Goal: Task Accomplishment & Management: Complete application form

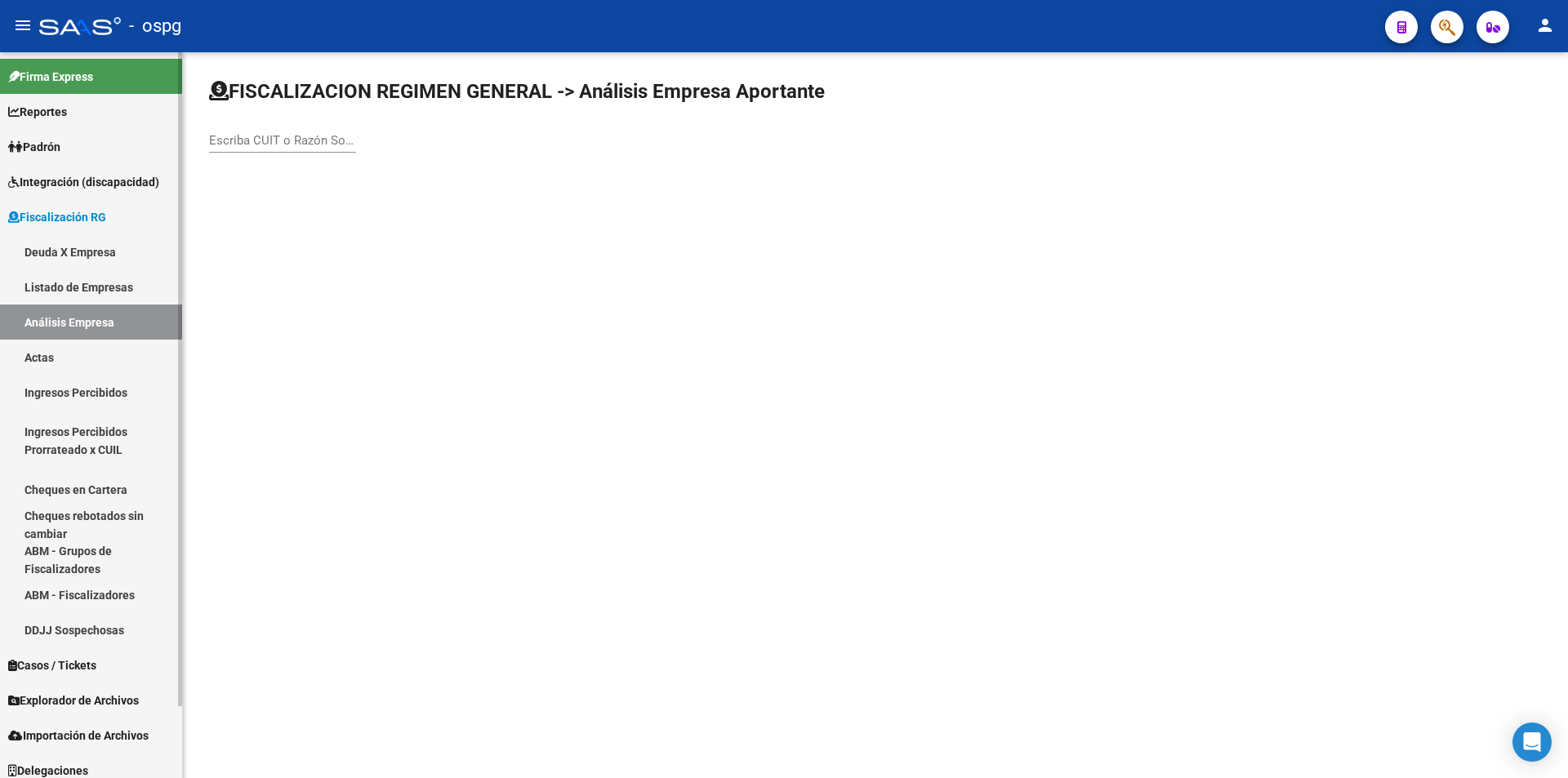
click at [46, 354] on link "Actas" at bounding box center [90, 356] width 182 height 35
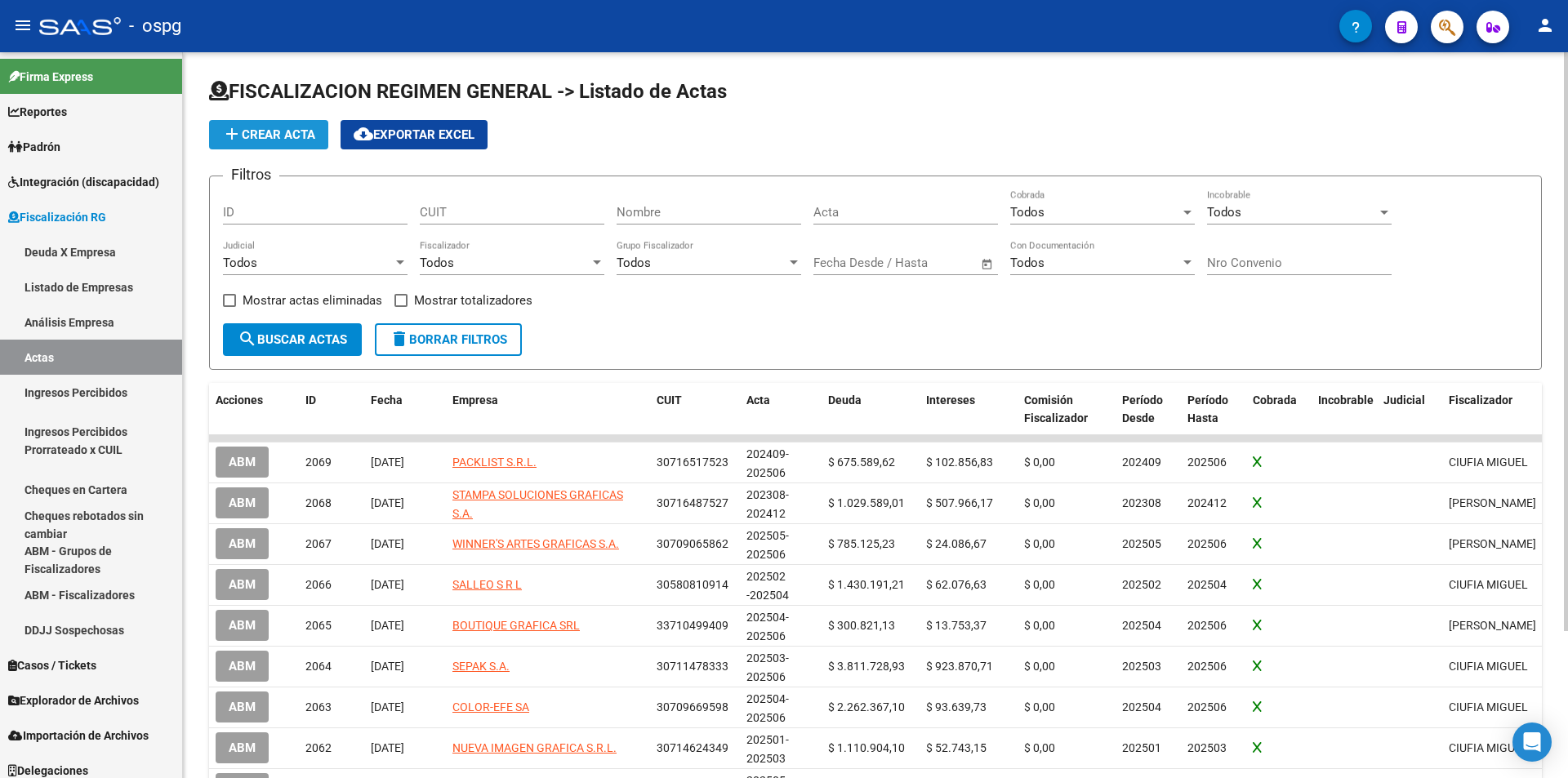
click at [268, 134] on span "add Crear Acta" at bounding box center [269, 134] width 93 height 14
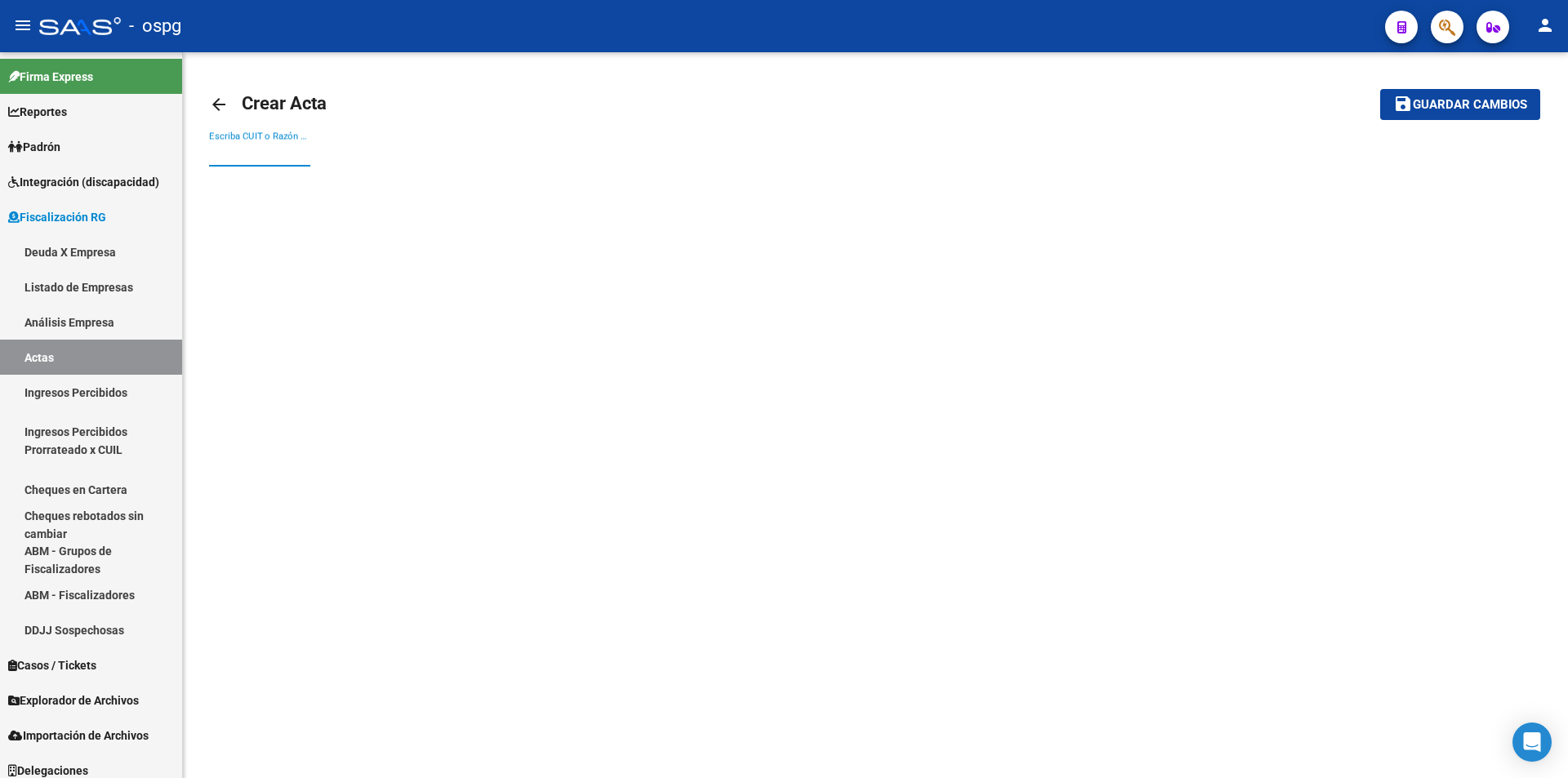
click at [292, 159] on input "Escriba CUIT o Razón Social para buscar" at bounding box center [260, 153] width 101 height 14
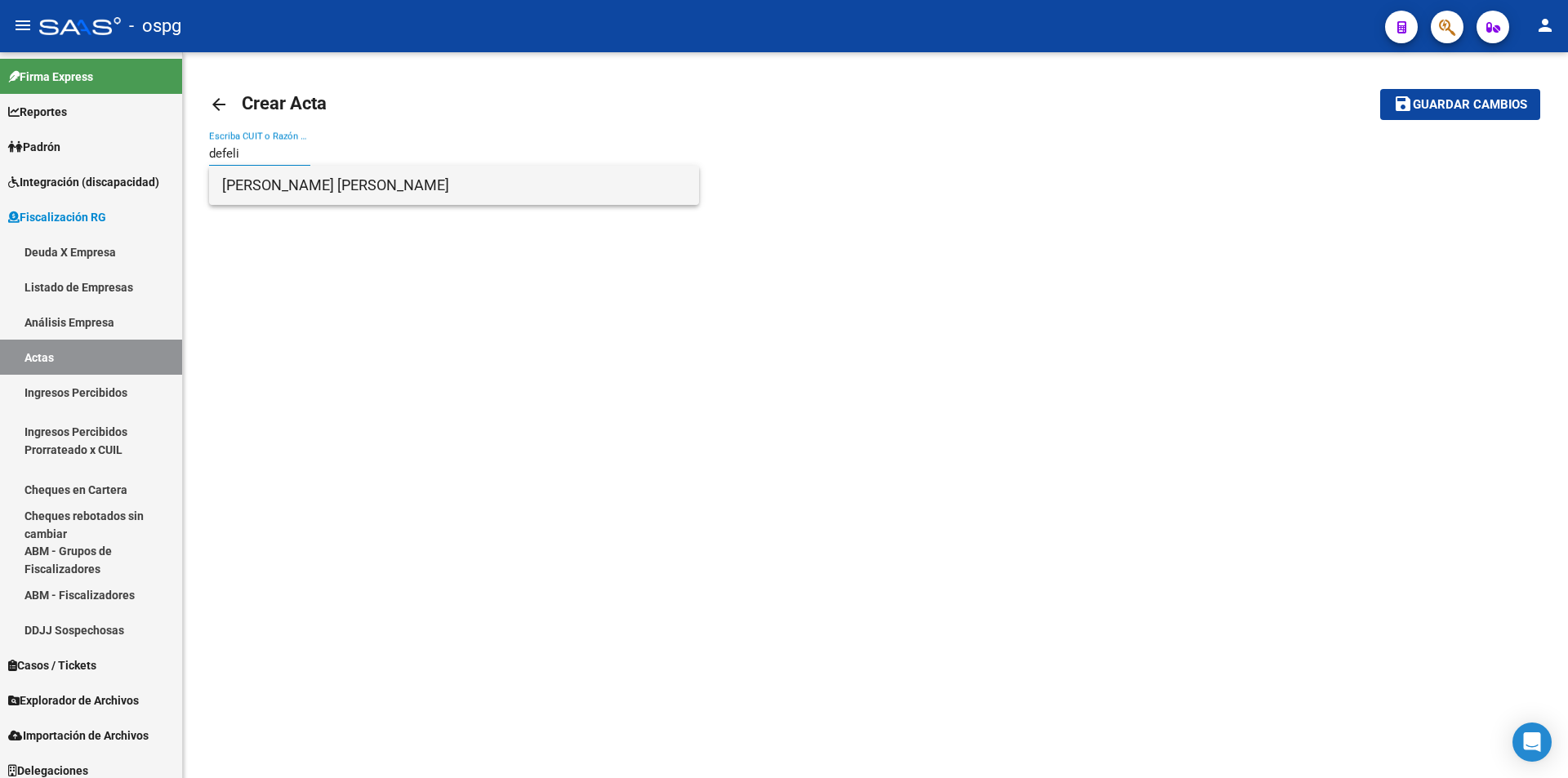
type input "defeli"
click at [292, 180] on span "[PERSON_NAME] [PERSON_NAME]" at bounding box center [454, 185] width 464 height 39
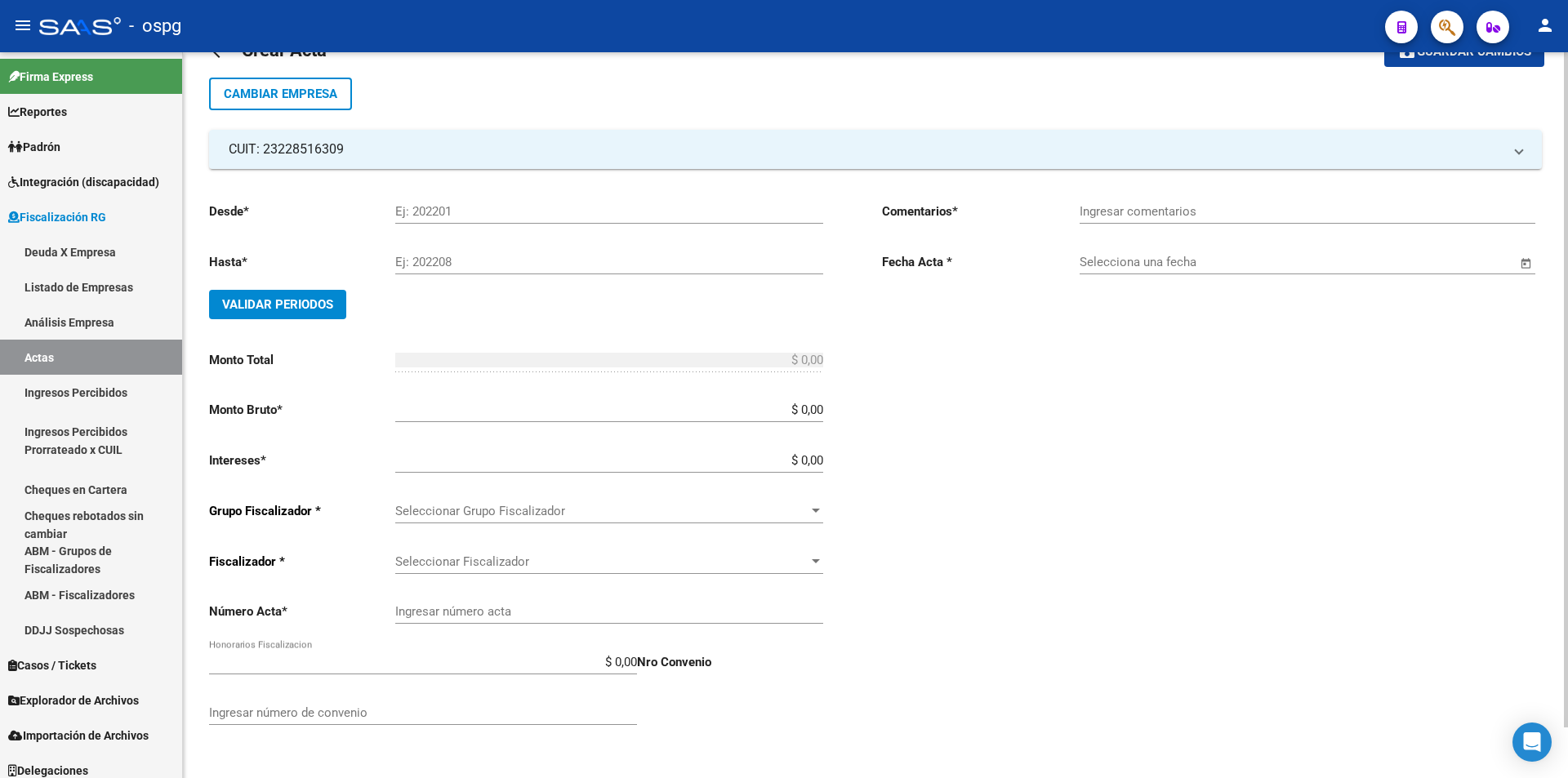
scroll to position [55, 0]
click at [442, 216] on input "Ej: 202201" at bounding box center [610, 209] width 428 height 14
type input "202305"
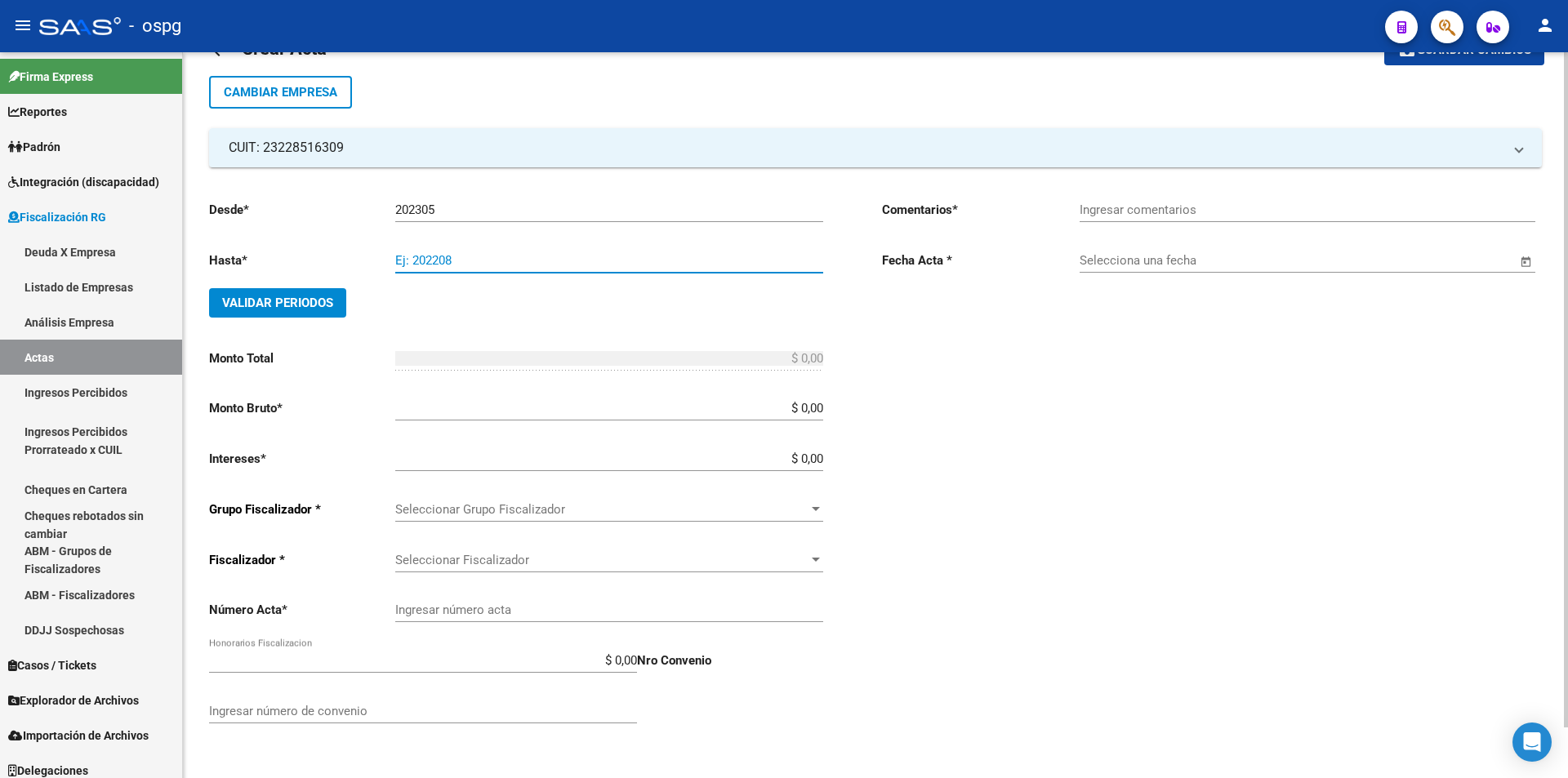
click at [424, 255] on input "Ej: 202208" at bounding box center [610, 261] width 428 height 14
type input "202506"
click at [307, 304] on span "Validar Periodos" at bounding box center [278, 303] width 111 height 14
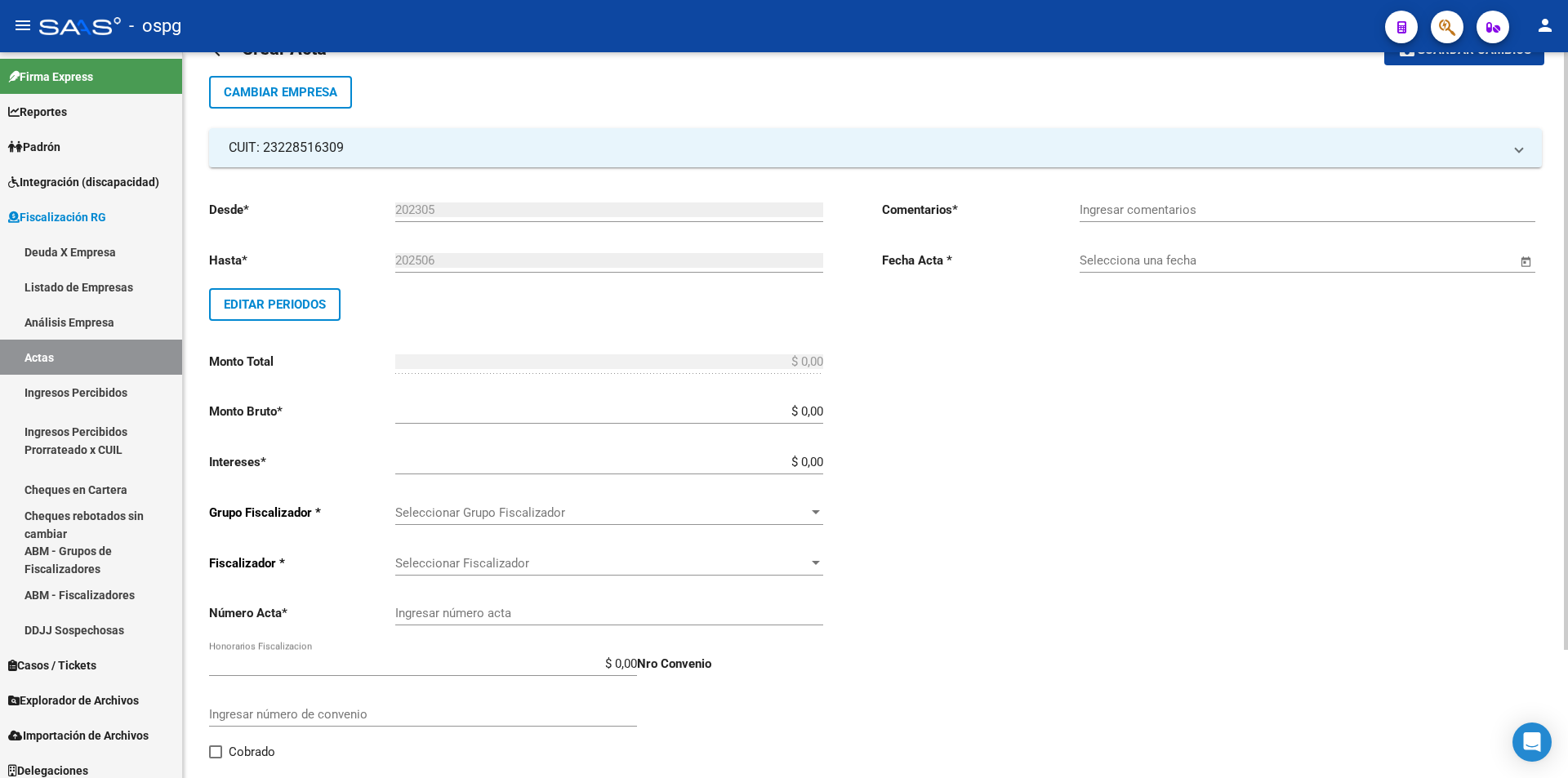
click at [1127, 218] on div "Ingresar comentarios" at bounding box center [1307, 204] width 456 height 35
type input "Recibo 43209"
click at [1524, 261] on span "Open calendar" at bounding box center [1527, 261] width 39 height 39
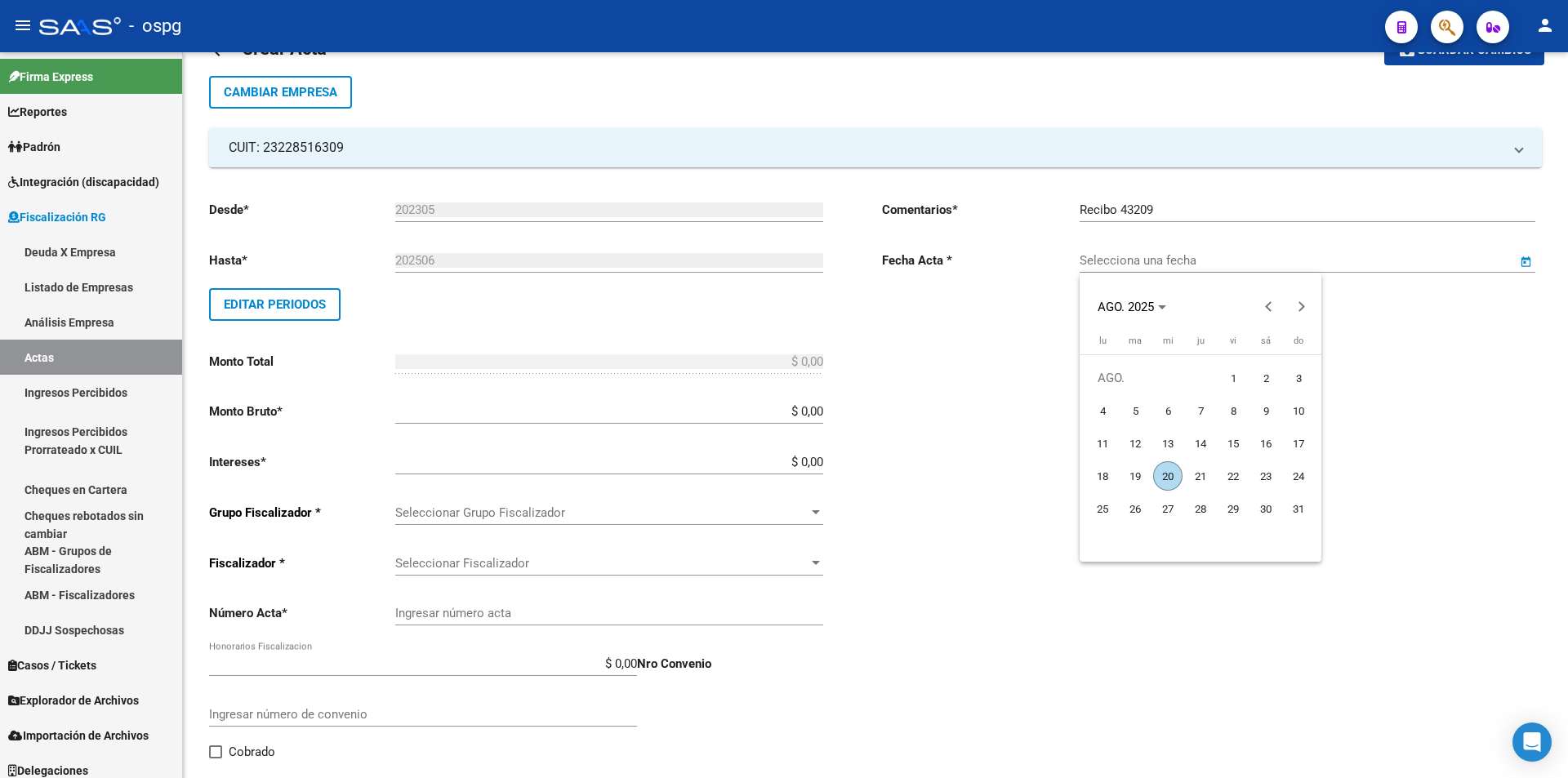
click at [1165, 474] on span "20" at bounding box center [1168, 475] width 30 height 30
type input "[DATE]"
click at [821, 414] on input "$ 0,00" at bounding box center [610, 412] width 428 height 14
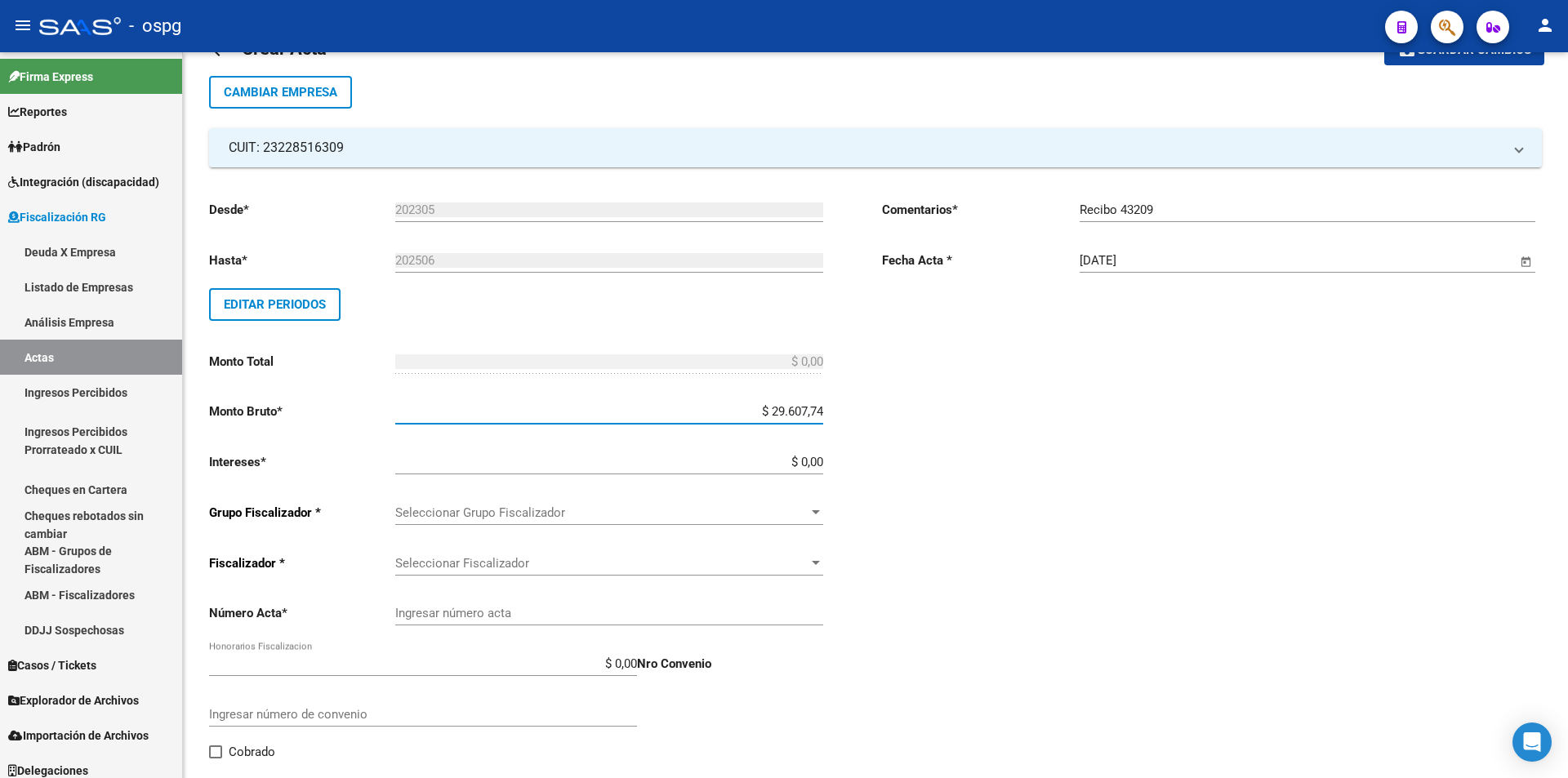
type input "$ 296.077,45"
click at [823, 458] on input "$ 0,00" at bounding box center [610, 462] width 428 height 14
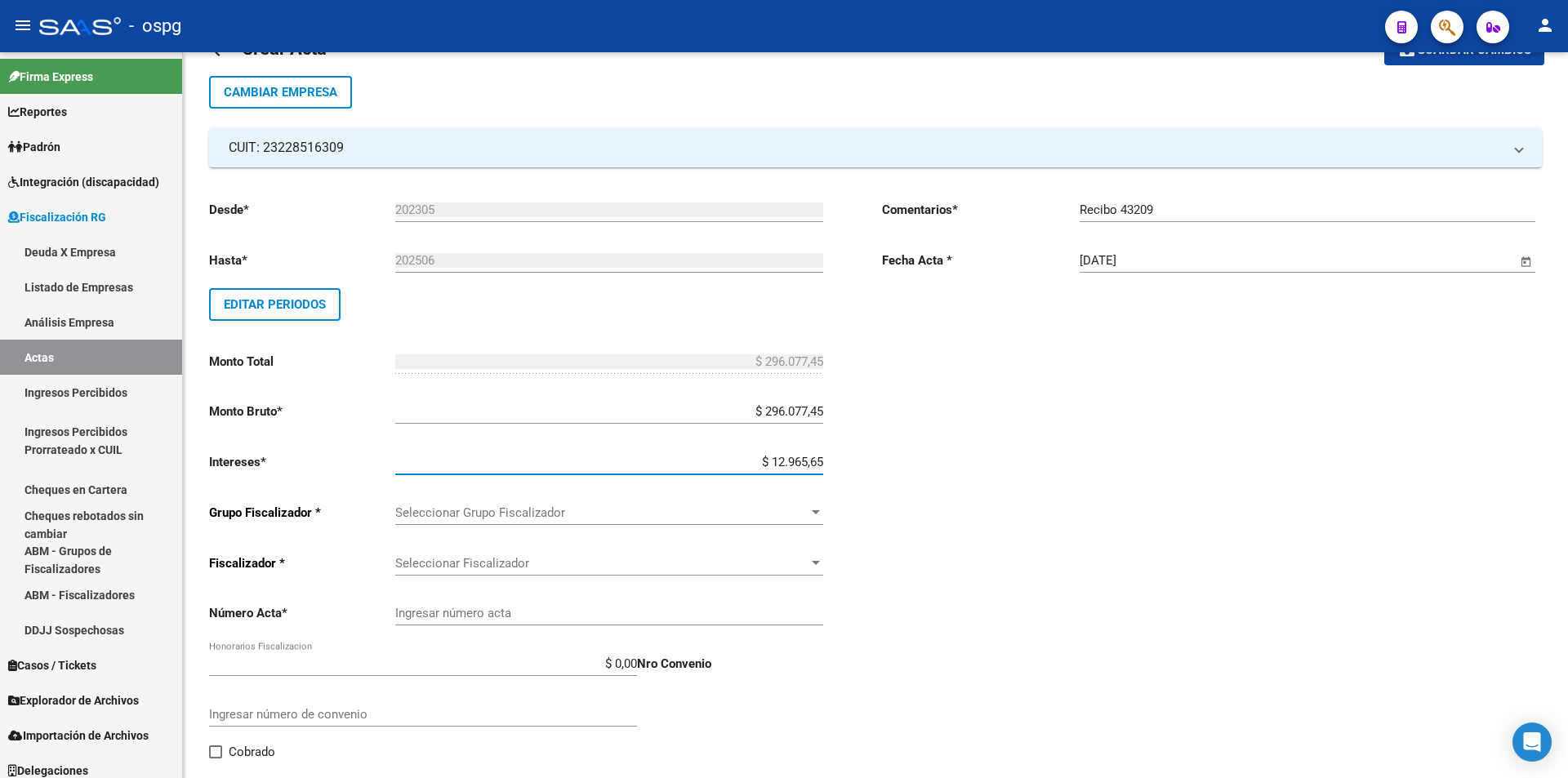
type input "$ 129.656,55"
type input "$ 425.734,00"
click at [836, 438] on div "Desde * 202305 Ej: 202201 Hasta * 202506 Ej: 202208 Editar Periodos Monto Total…" at bounding box center [539, 514] width 660 height 654
click at [818, 516] on div at bounding box center [816, 513] width 14 height 13
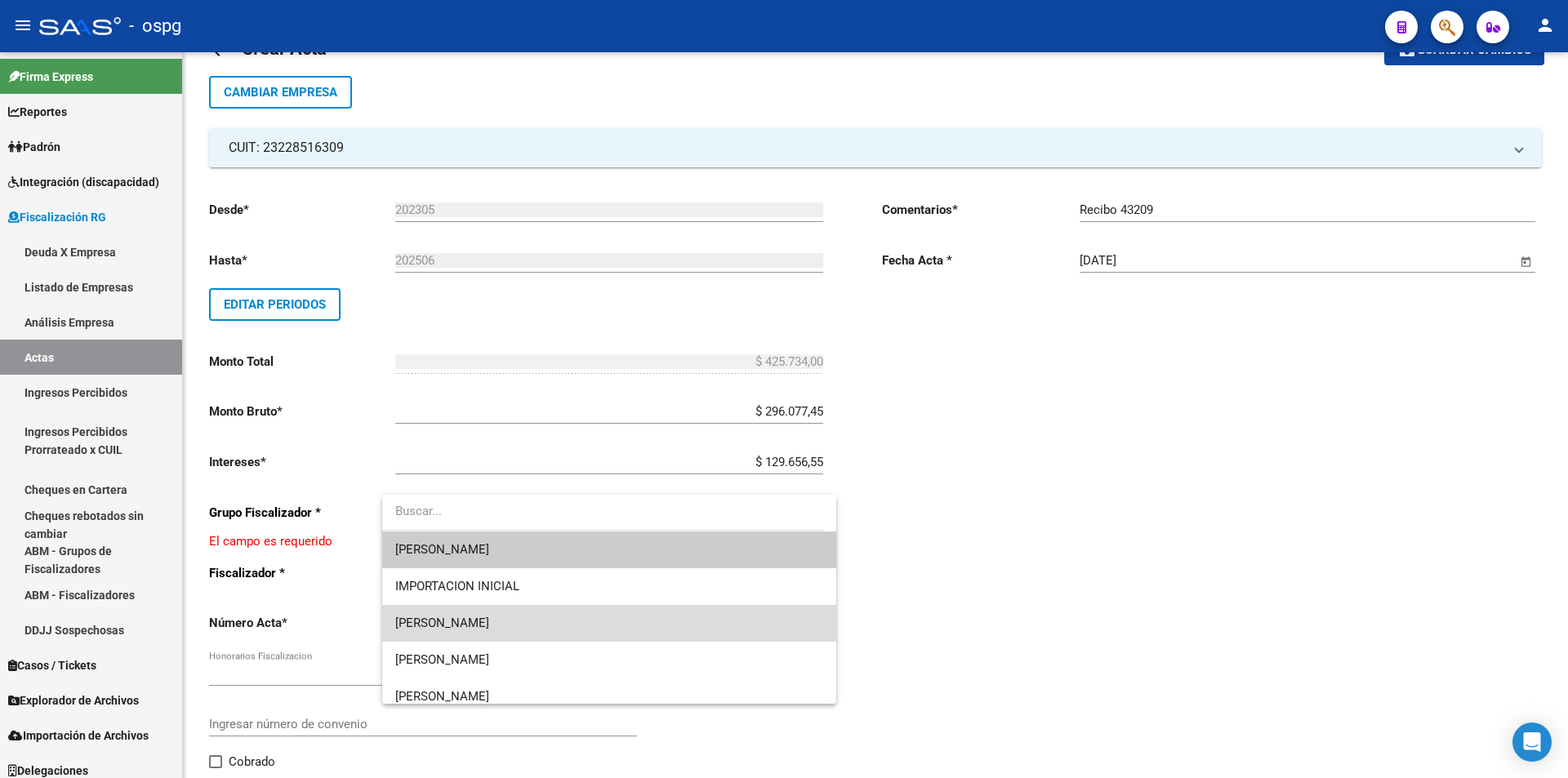
click at [698, 625] on span "[PERSON_NAME]" at bounding box center [610, 623] width 428 height 37
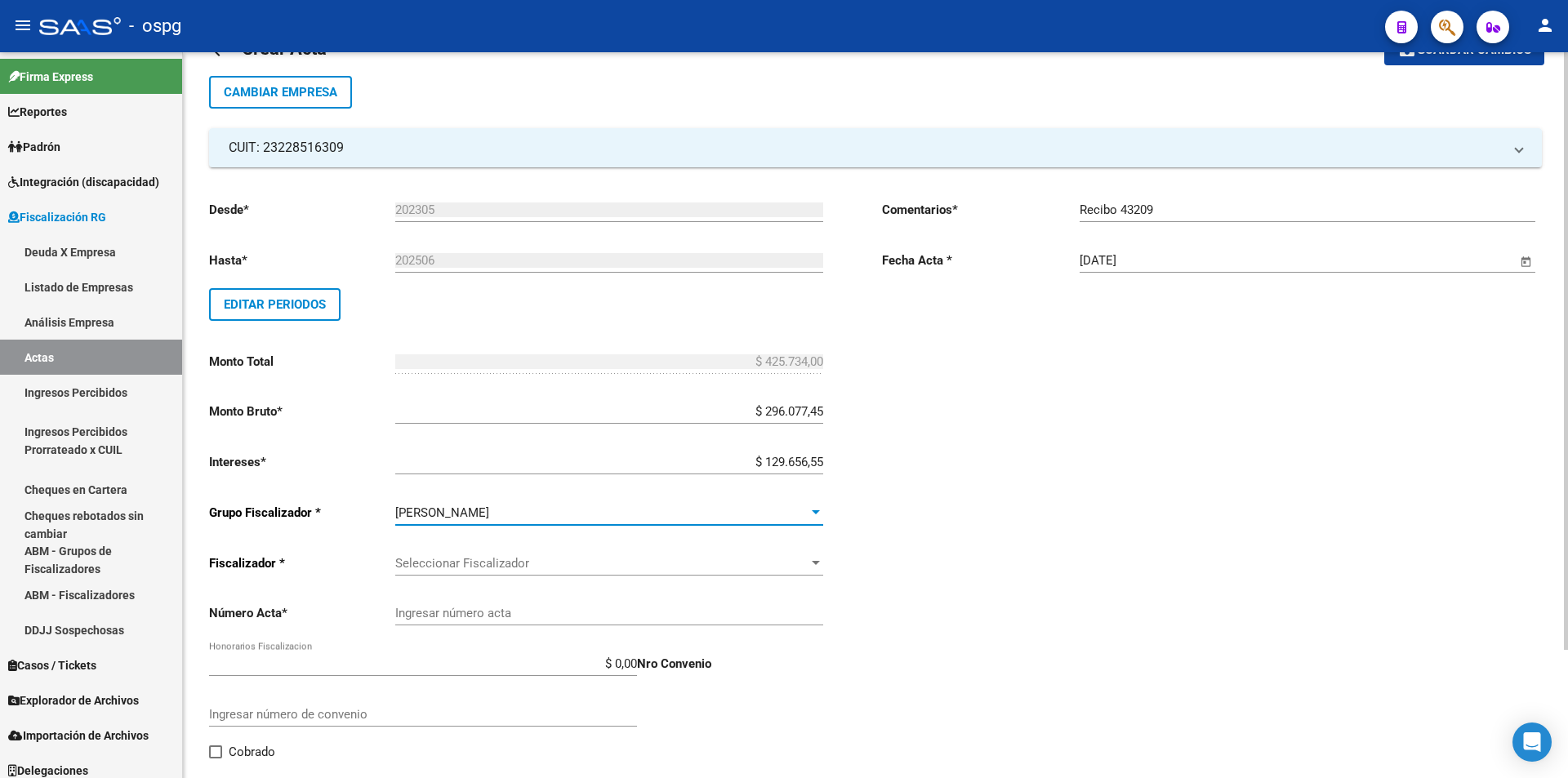
click at [813, 566] on div at bounding box center [816, 563] width 14 height 13
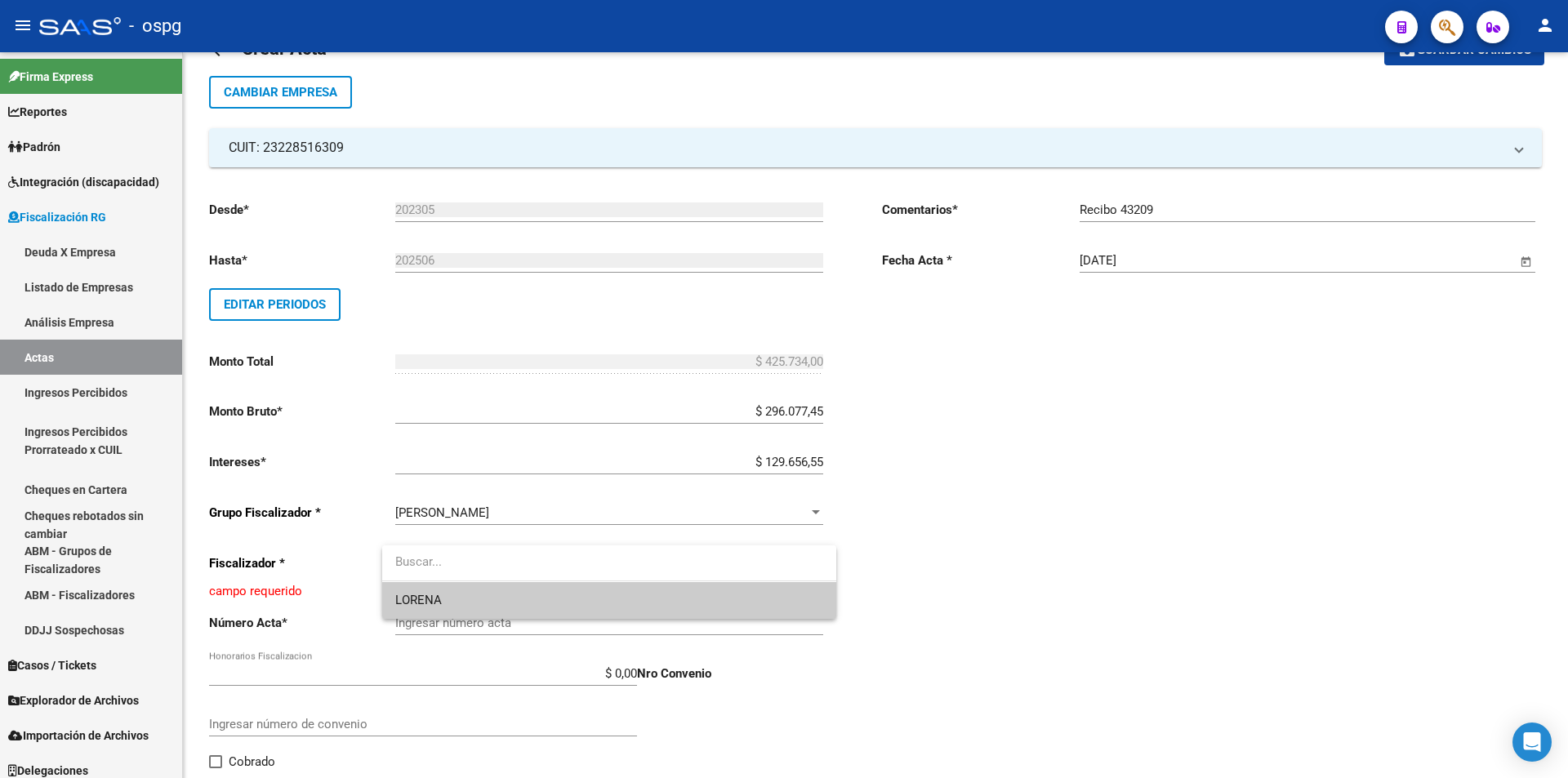
click at [786, 602] on span "LORENA" at bounding box center [610, 600] width 428 height 37
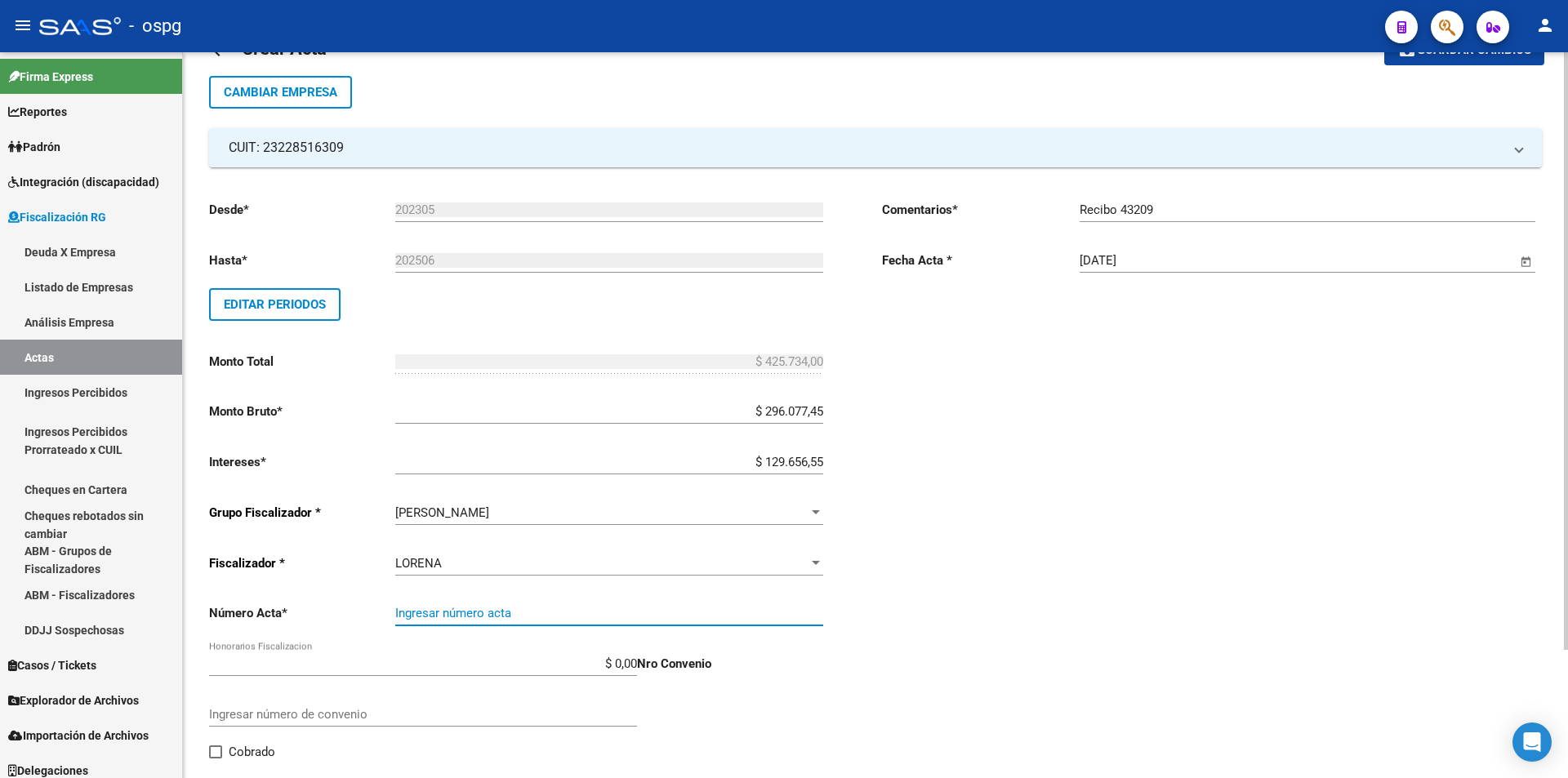
click at [613, 615] on input "Ingresar número acta" at bounding box center [610, 613] width 428 height 14
type input "202305-202506"
click at [978, 619] on div "Comentarios * Recibo 43209 Ingresar comentarios Fecha Acta * [DATE] Selecciona …" at bounding box center [1212, 514] width 660 height 654
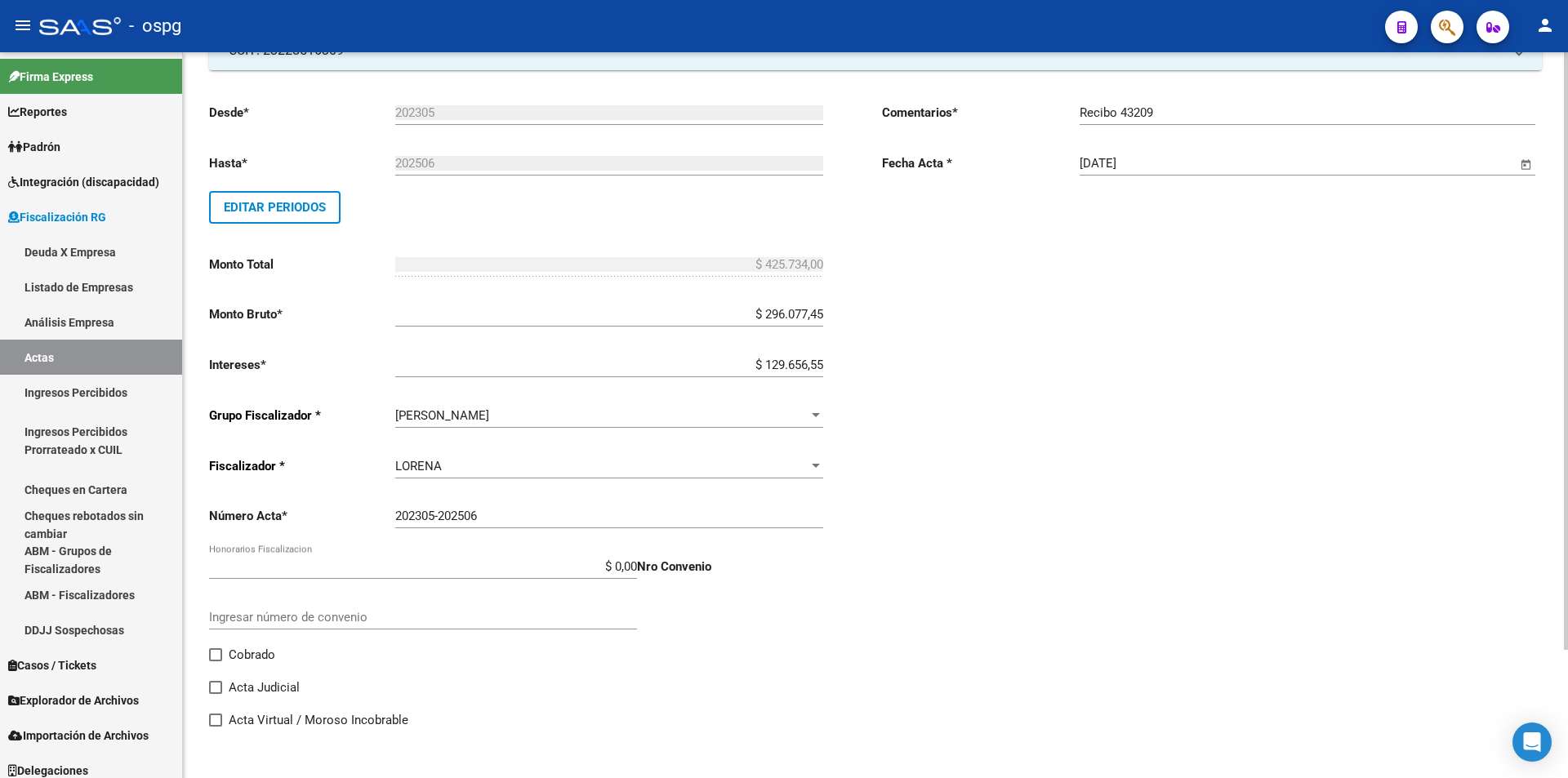
scroll to position [156, 0]
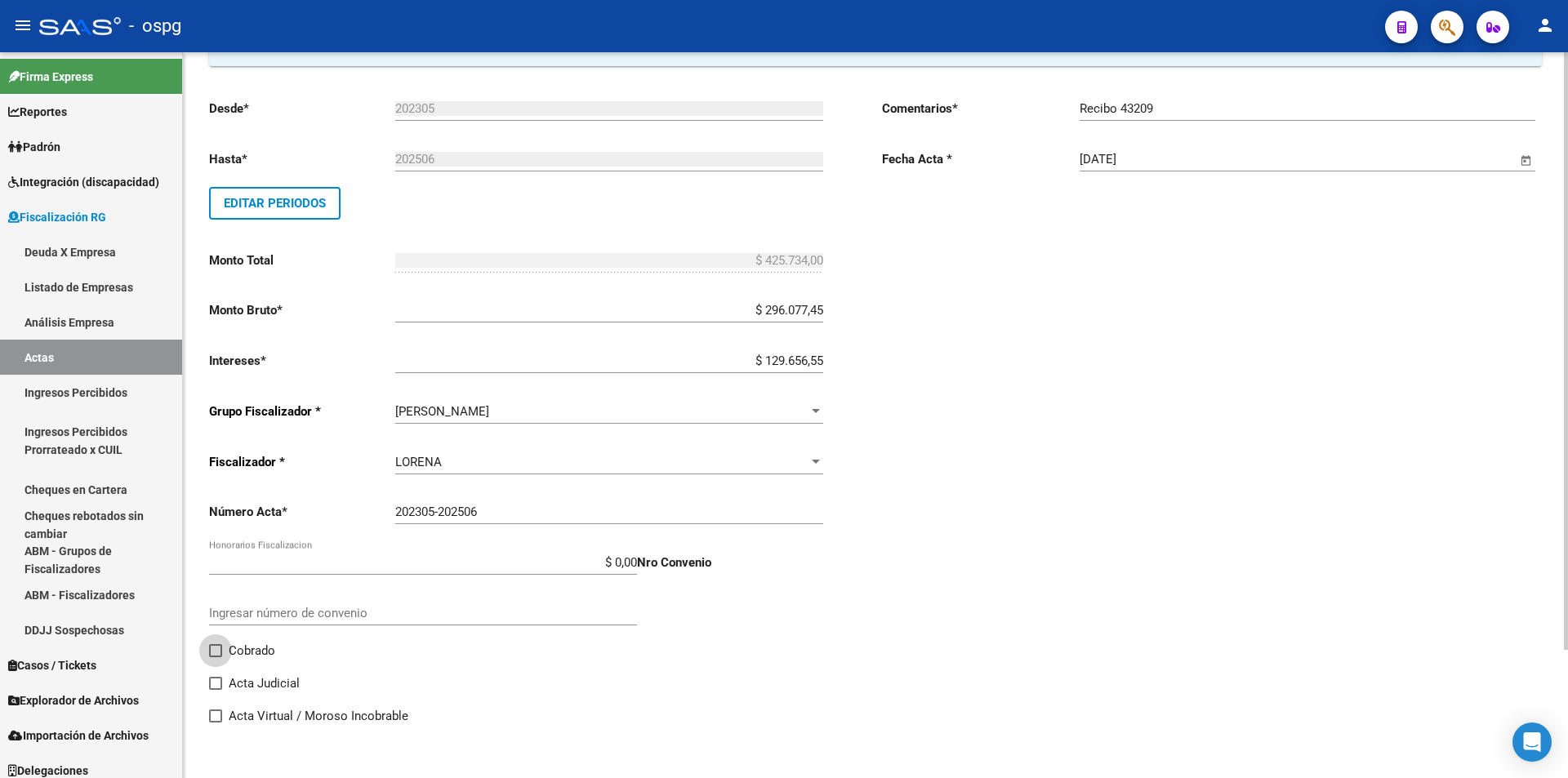
click at [218, 646] on span at bounding box center [216, 651] width 13 height 13
click at [216, 657] on input "Cobrado" at bounding box center [215, 657] width 1 height 1
checkbox input "true"
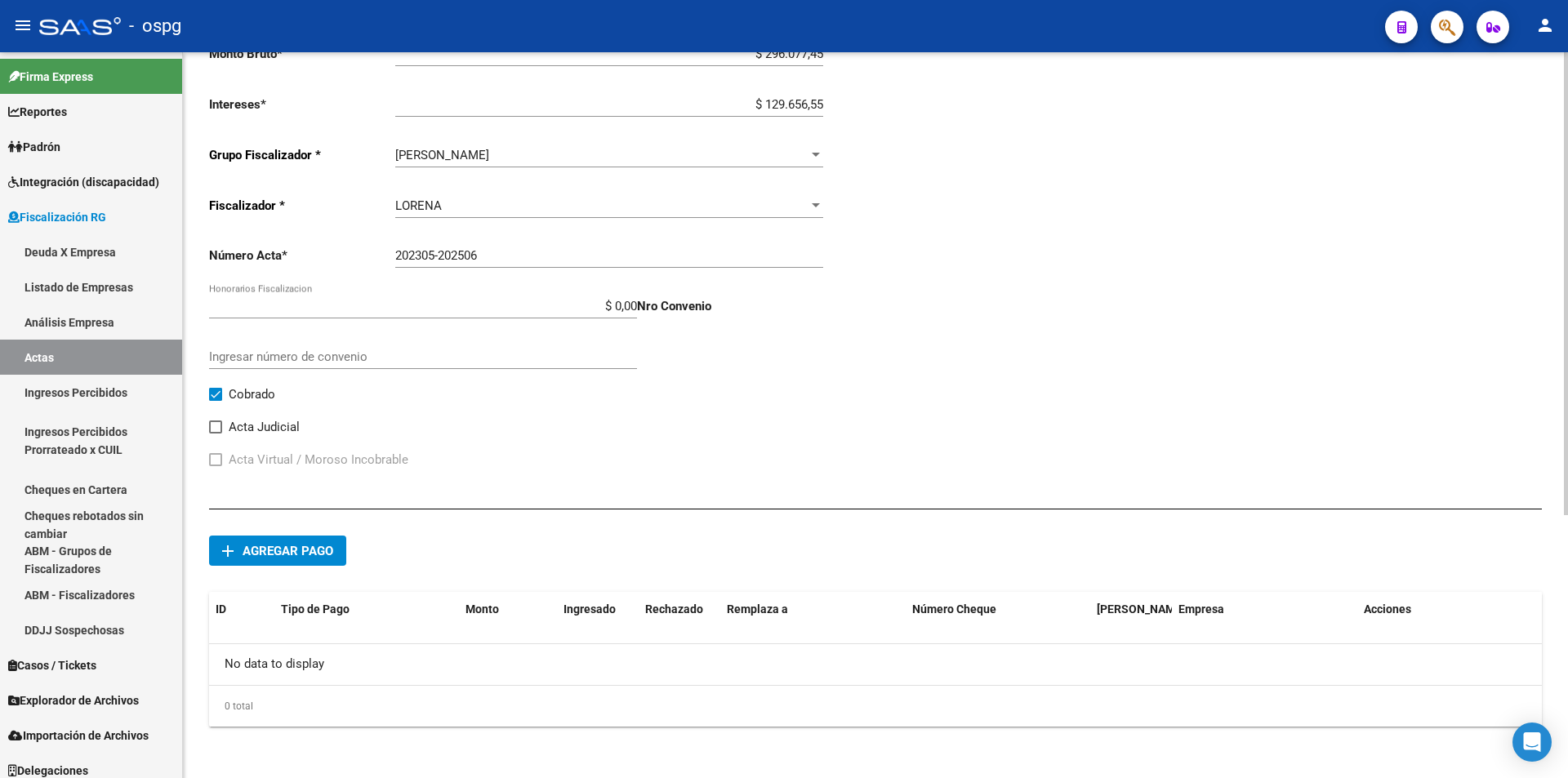
scroll to position [414, 0]
click at [303, 553] on span "Agregar pago" at bounding box center [287, 551] width 90 height 14
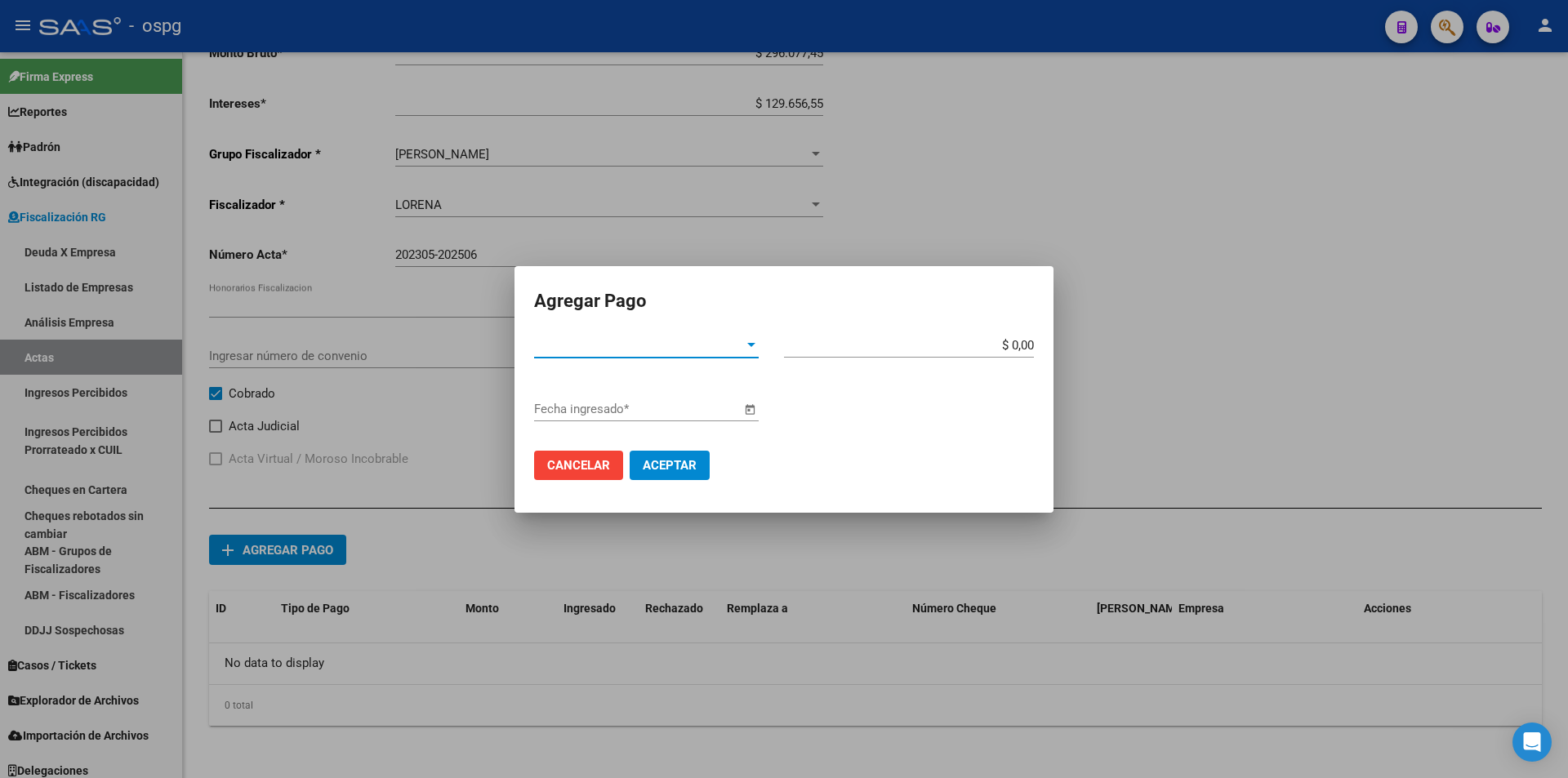
click at [750, 343] on div at bounding box center [751, 345] width 8 height 4
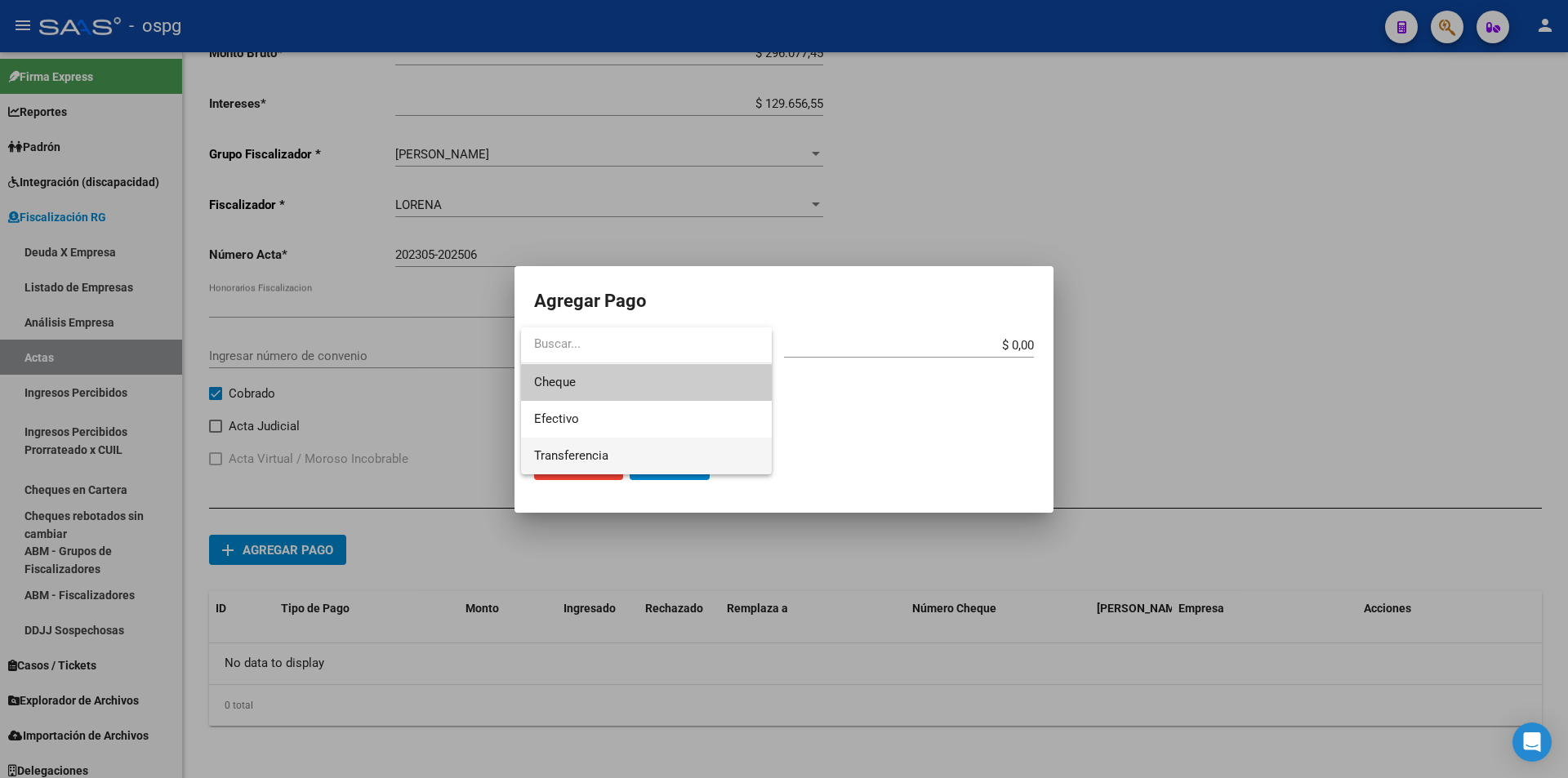
click at [702, 448] on span "Transferencia" at bounding box center [647, 456] width 225 height 37
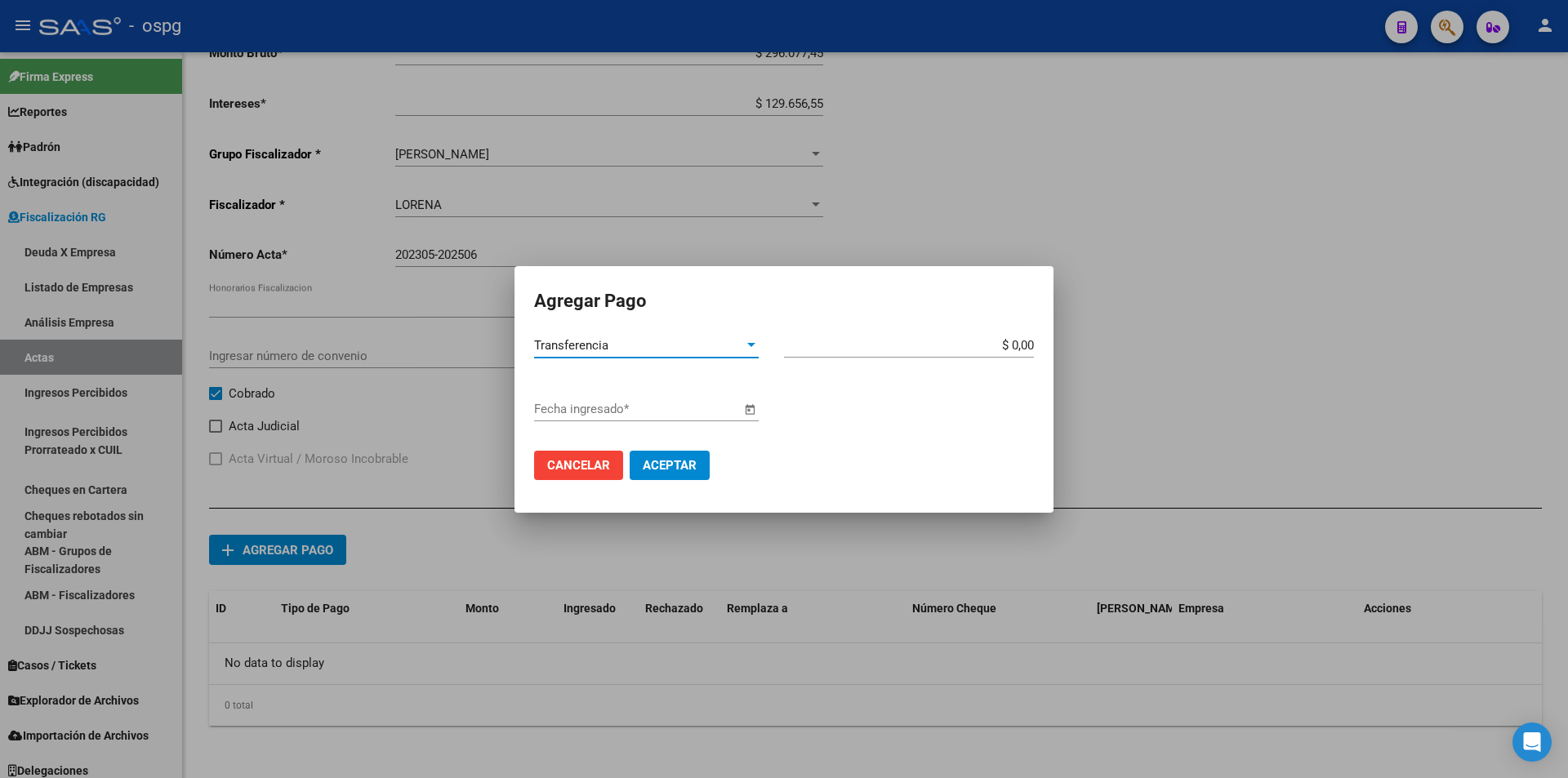
click at [744, 405] on span "Open calendar" at bounding box center [750, 410] width 39 height 39
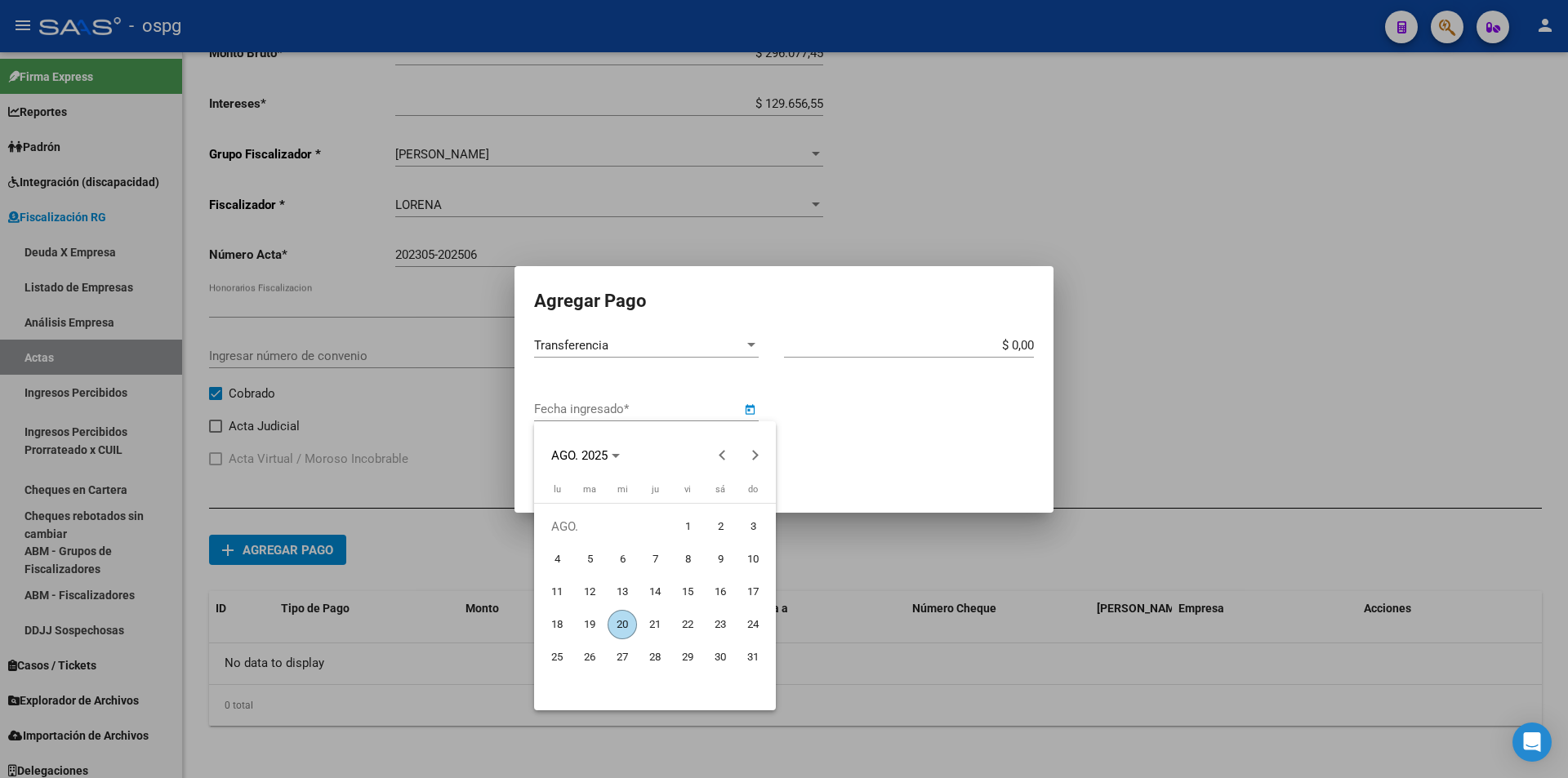
click at [615, 620] on span "20" at bounding box center [622, 624] width 30 height 30
type input "[DATE]"
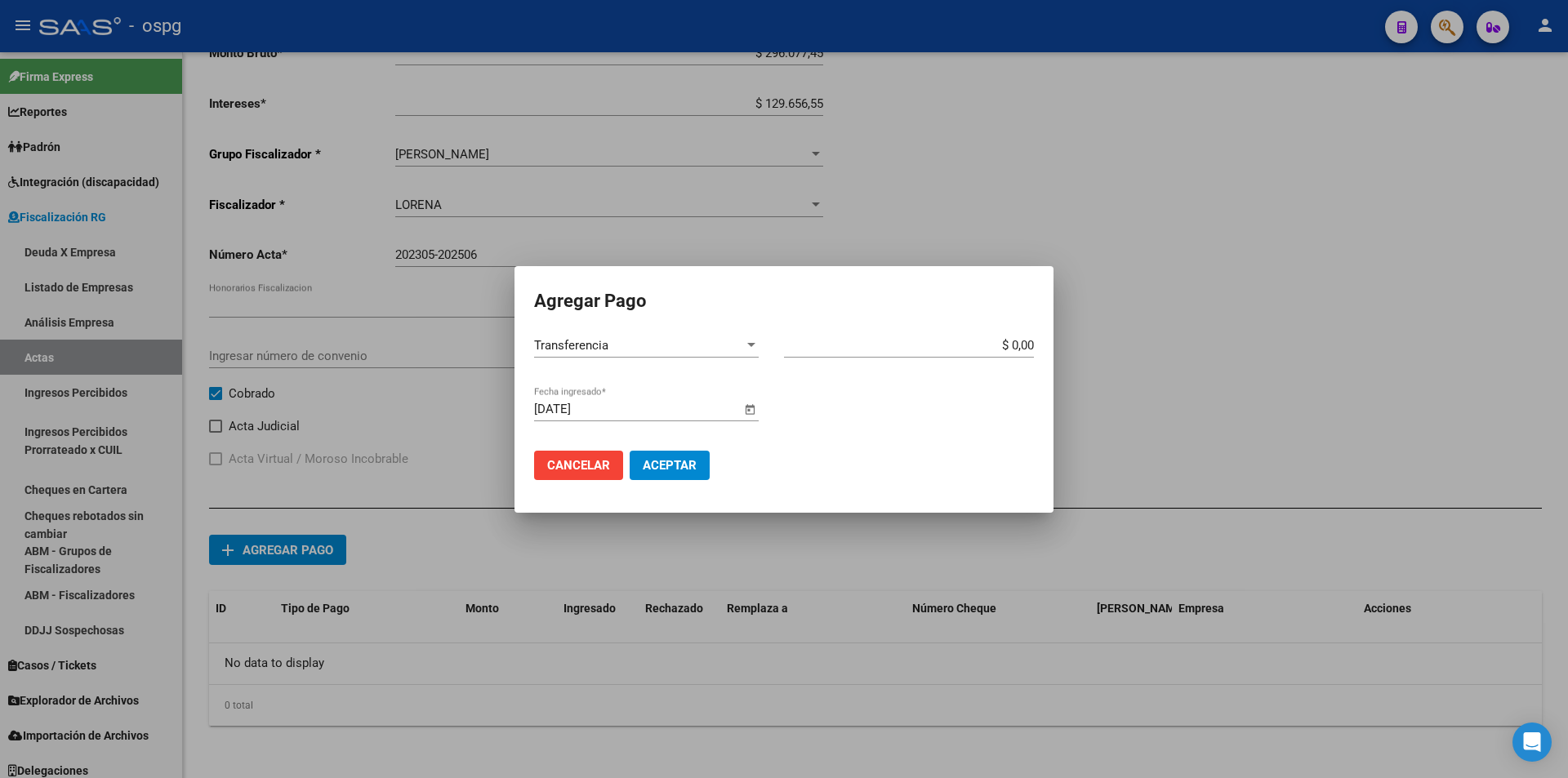
click at [1032, 348] on input "$ 0,00" at bounding box center [909, 346] width 250 height 14
type input "$ 212.867,00"
click at [706, 471] on button "Aceptar" at bounding box center [669, 466] width 80 height 30
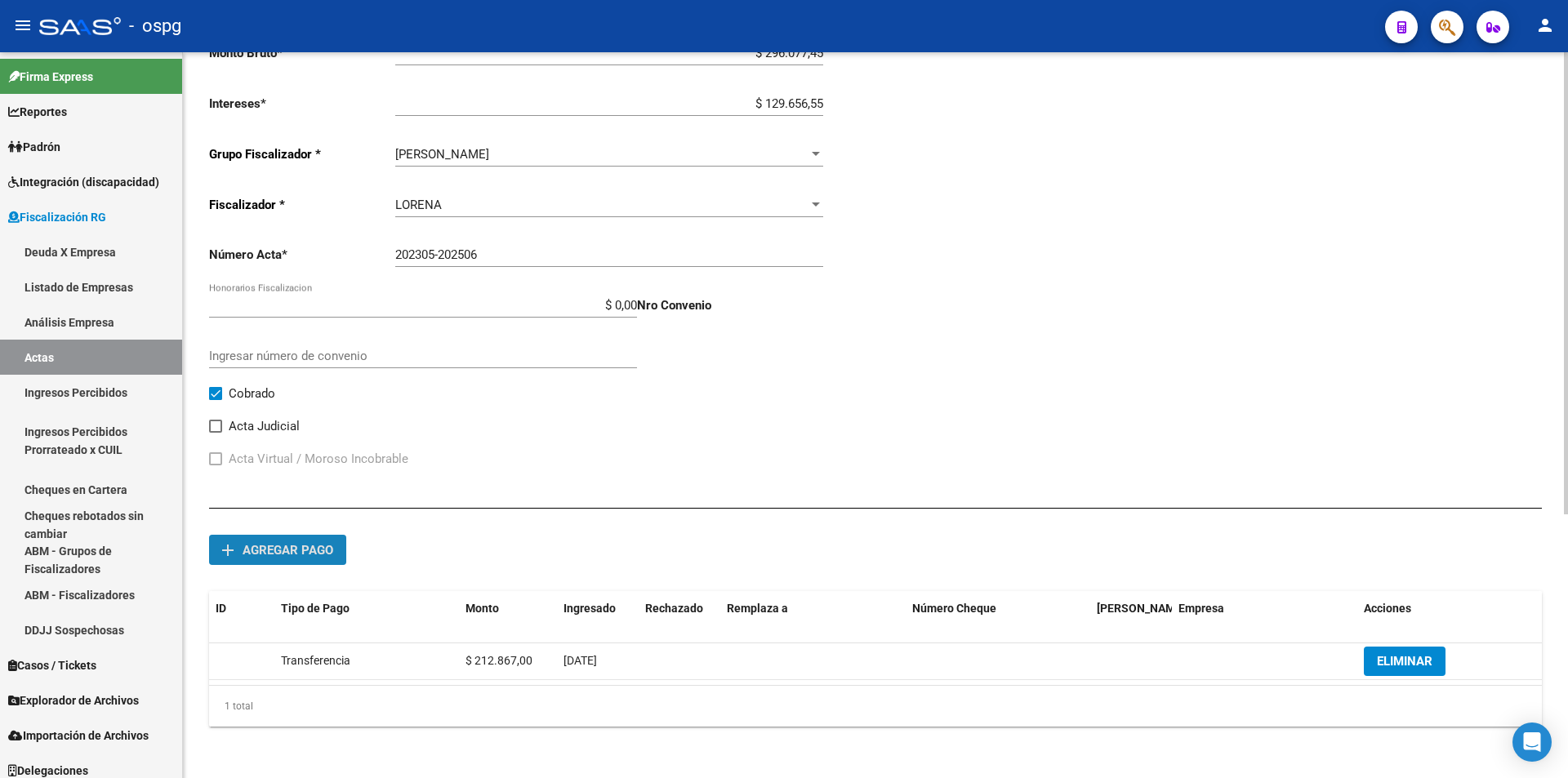
click at [280, 544] on span "Agregar pago" at bounding box center [287, 551] width 90 height 14
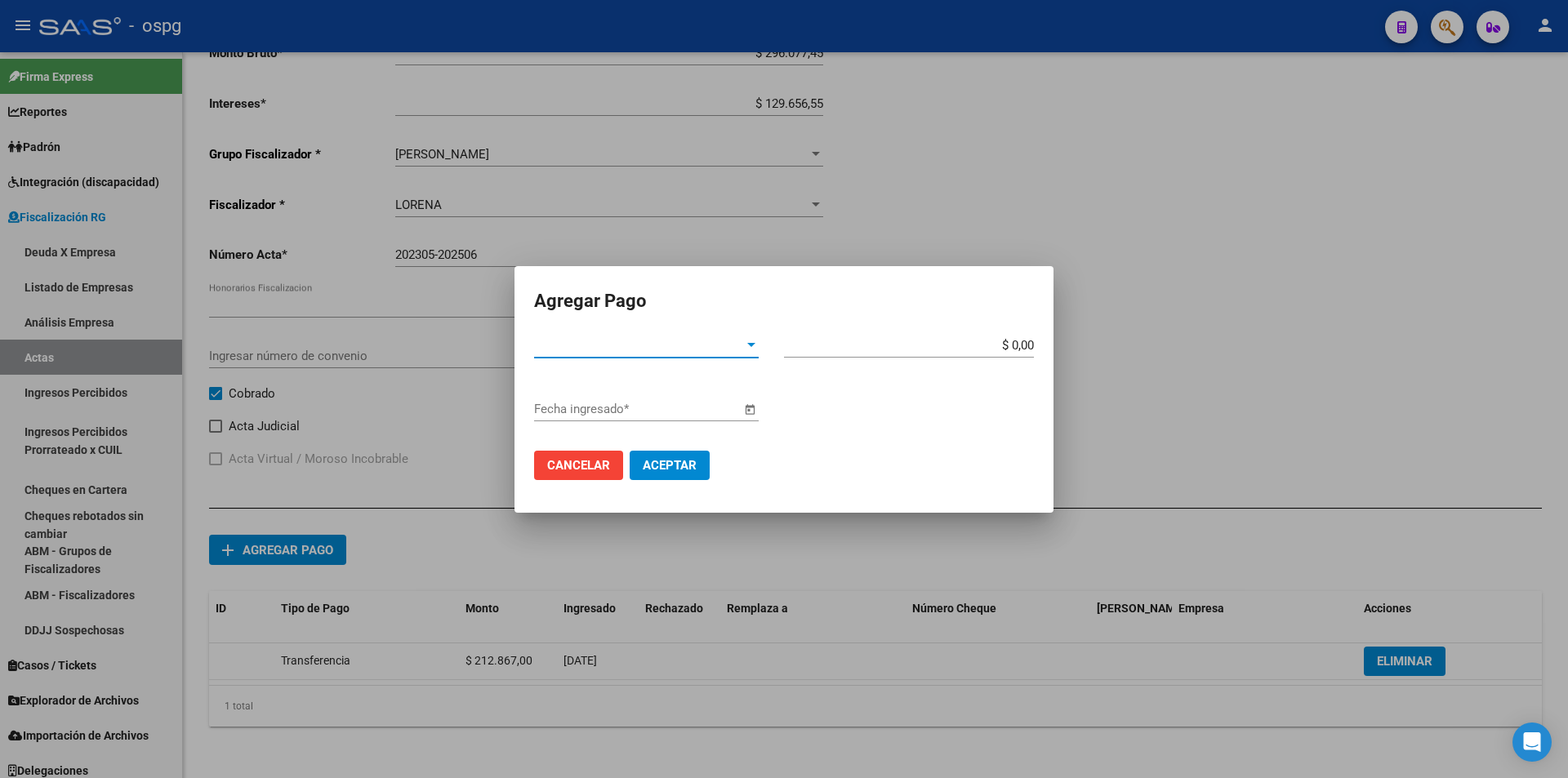
click at [754, 343] on div at bounding box center [751, 345] width 8 height 4
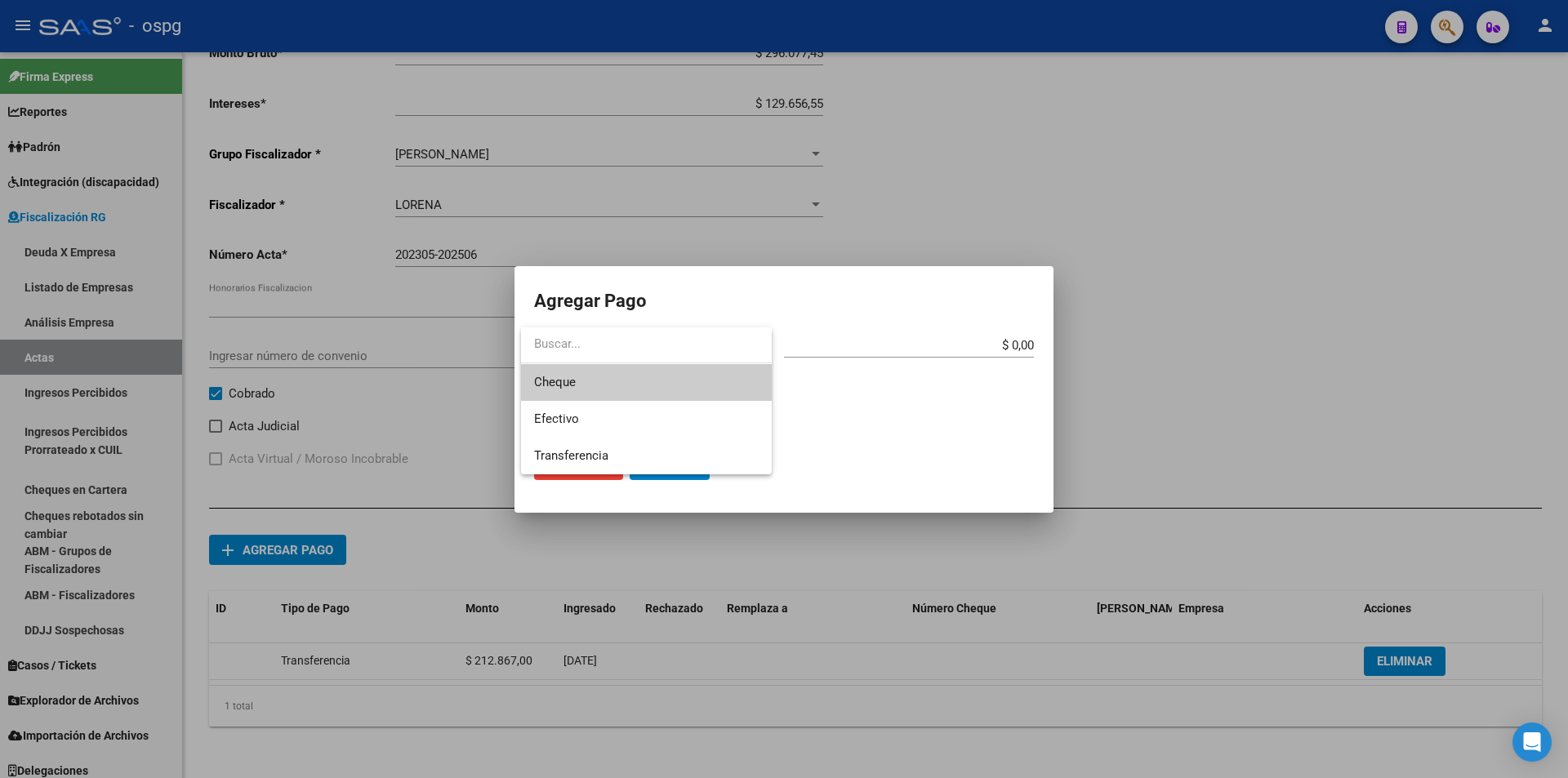
click at [722, 380] on span "Cheque" at bounding box center [647, 382] width 225 height 37
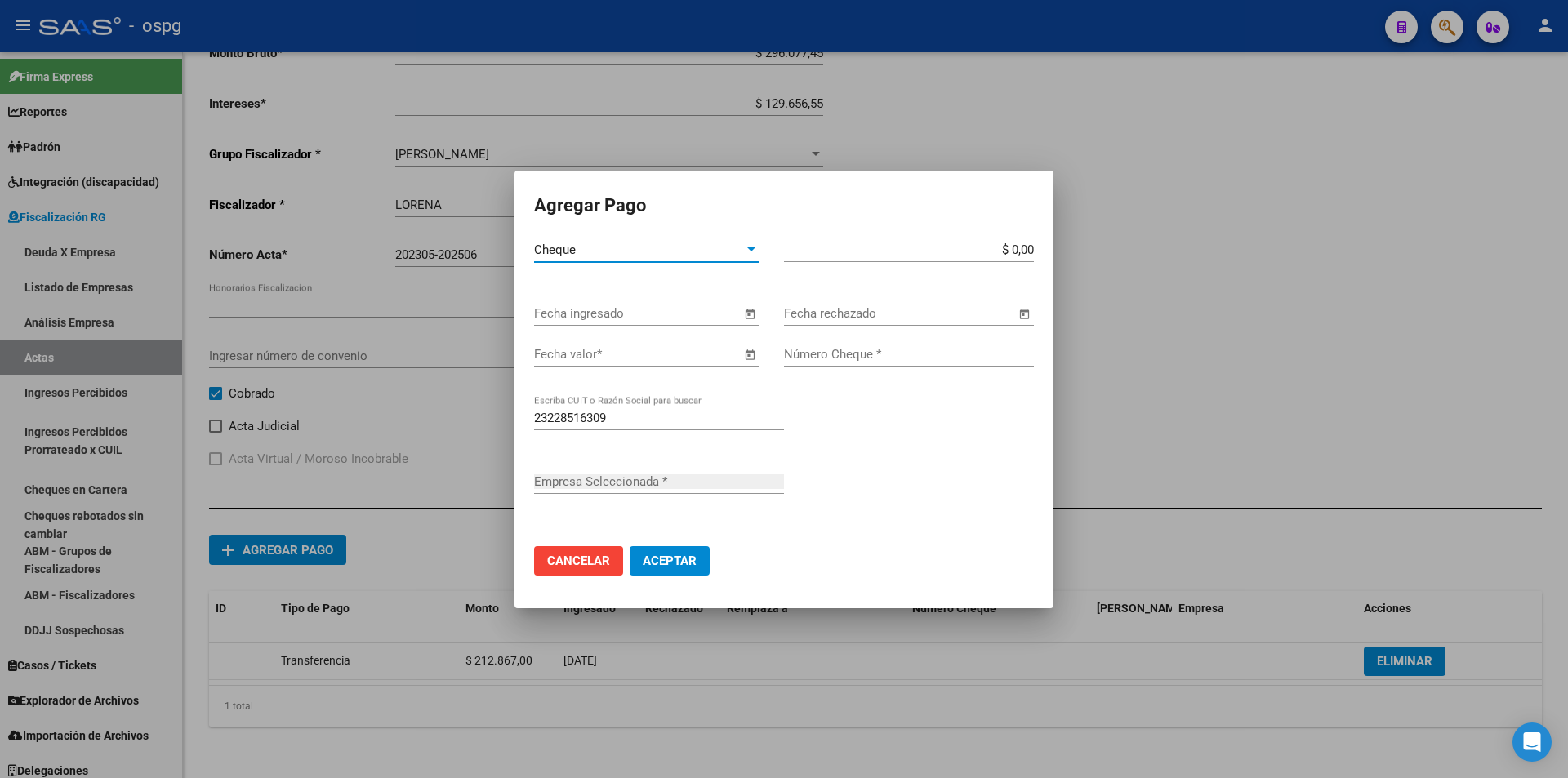
type input "[PERSON_NAME] [PERSON_NAME]"
click at [748, 310] on span "Open calendar" at bounding box center [750, 314] width 39 height 39
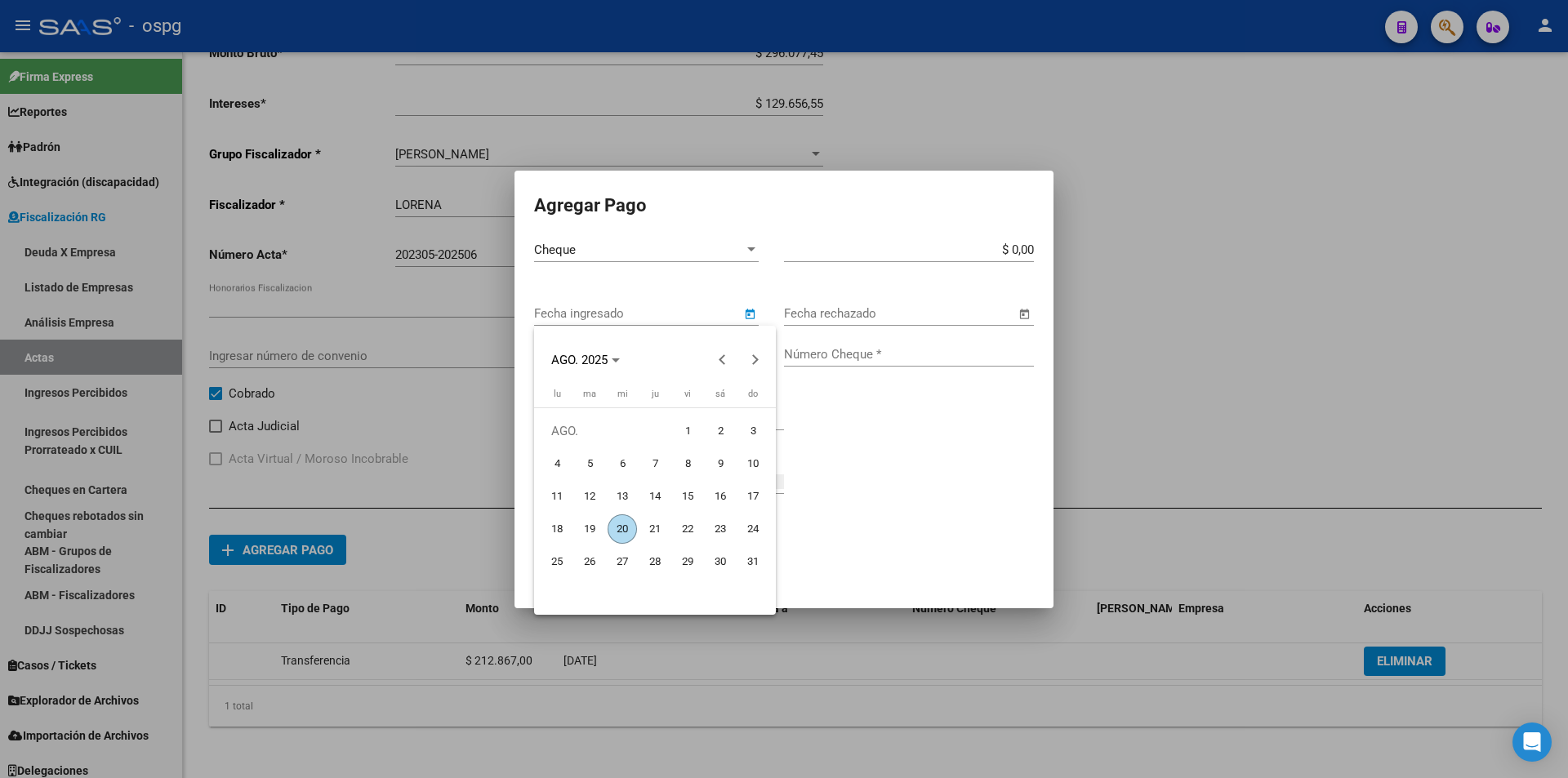
click at [619, 528] on span "20" at bounding box center [622, 529] width 30 height 30
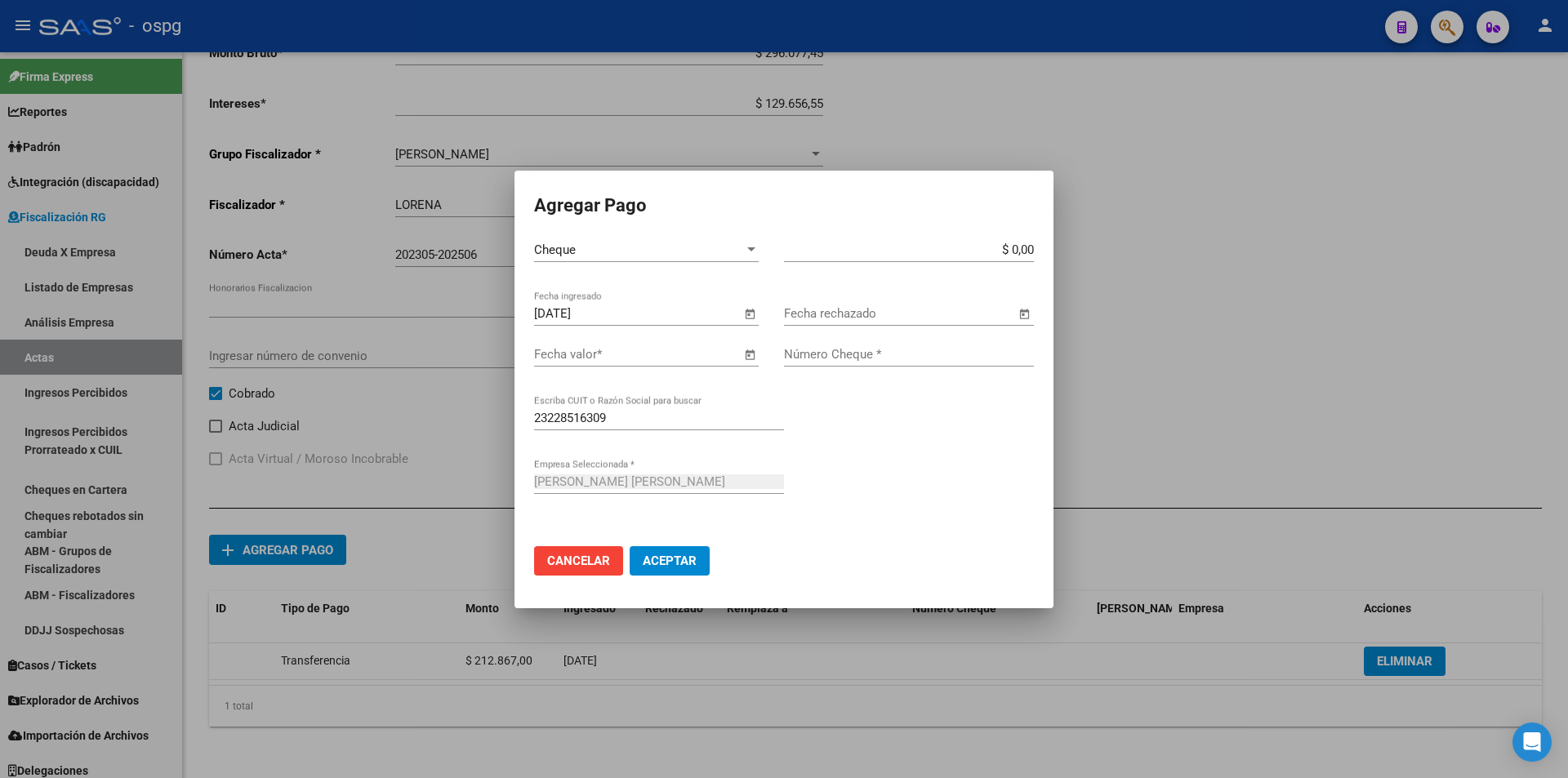
click at [753, 309] on span "Open calendar" at bounding box center [750, 314] width 39 height 39
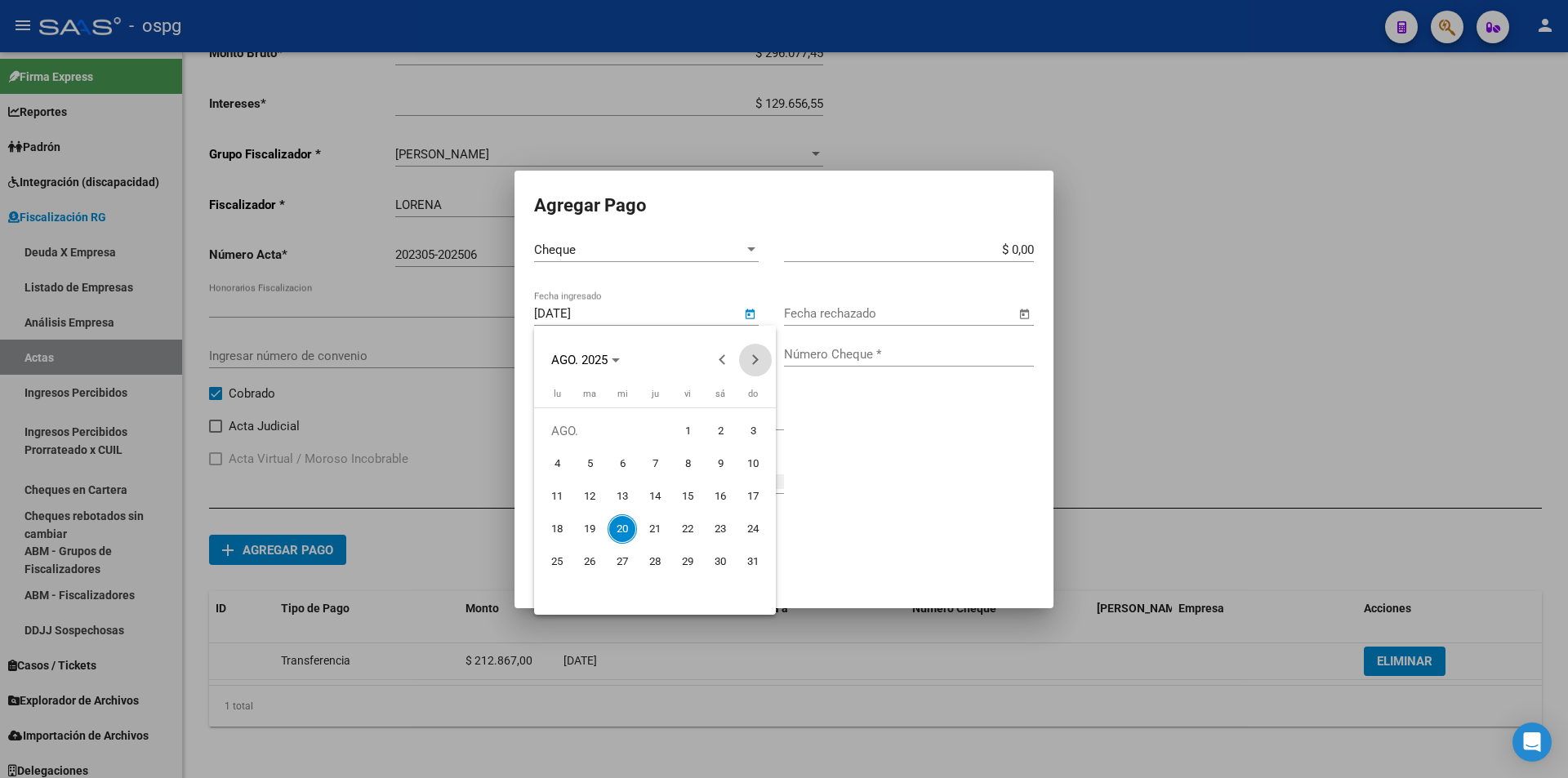
click at [757, 359] on button "Next month" at bounding box center [756, 360] width 32 height 32
click at [725, 520] on span "20" at bounding box center [720, 529] width 30 height 30
type input "[DATE]"
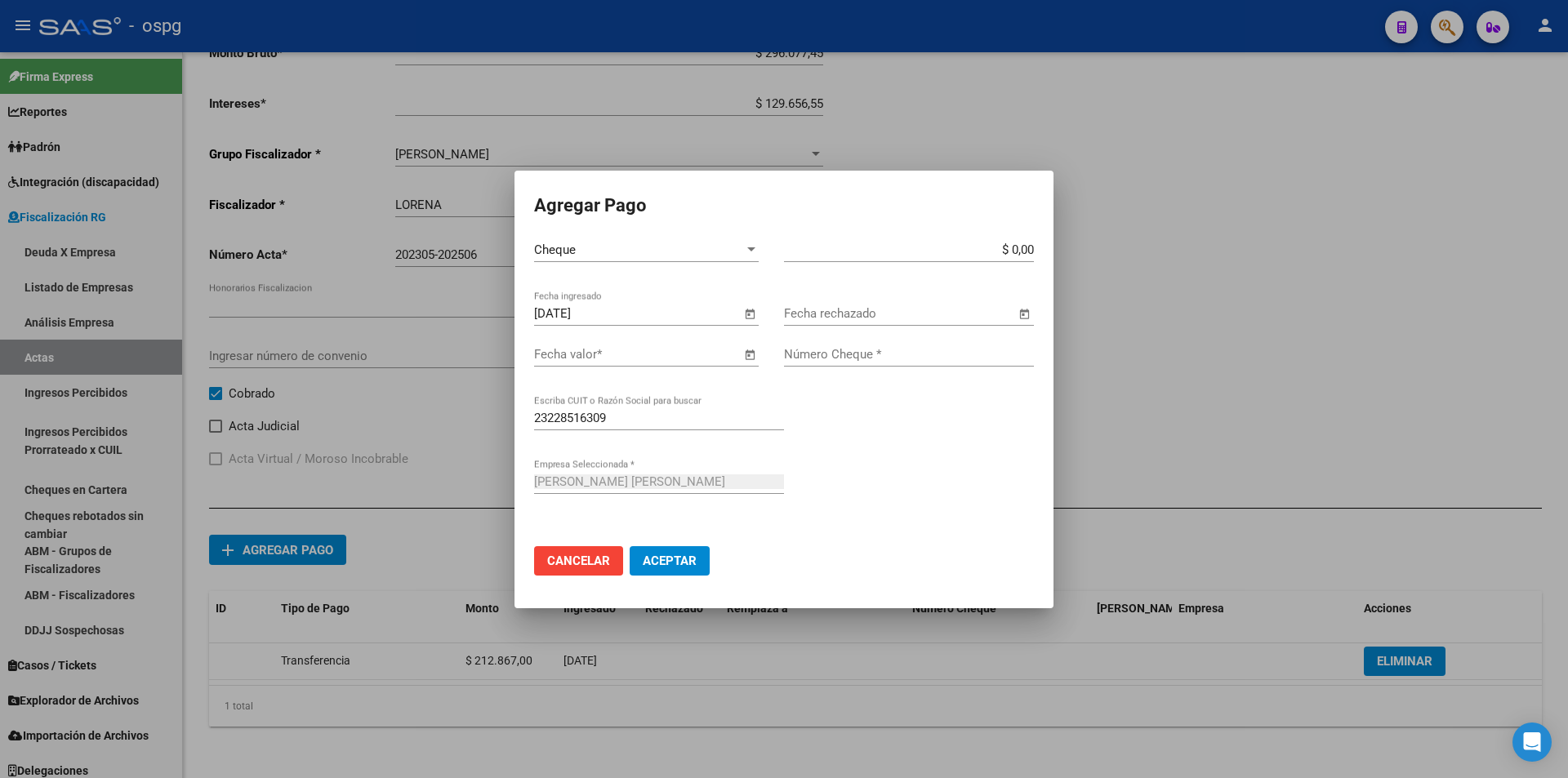
click at [746, 352] on span "Open calendar" at bounding box center [750, 355] width 39 height 39
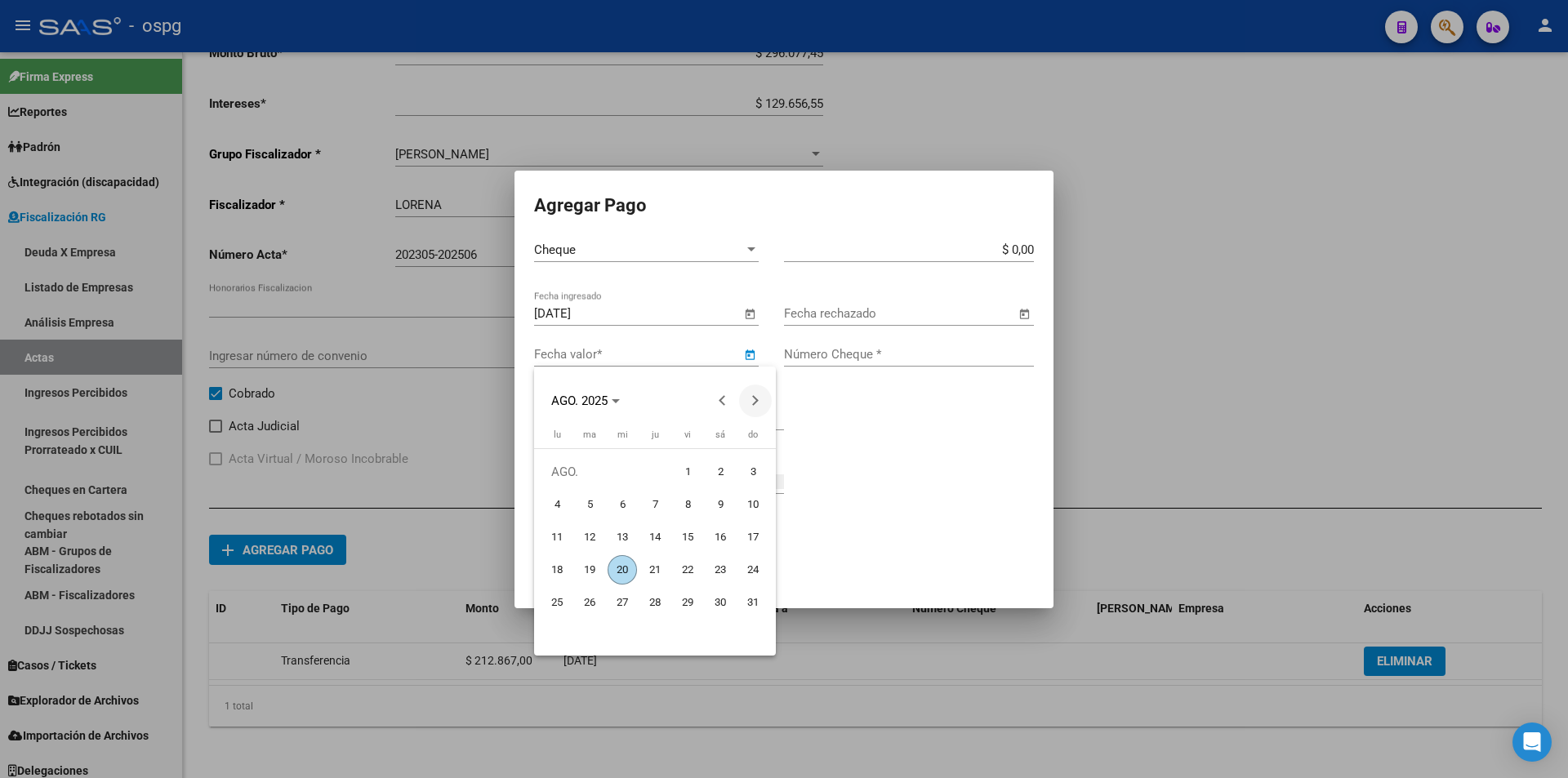
click at [750, 402] on button "Next month" at bounding box center [756, 401] width 32 height 32
click at [719, 560] on span "20" at bounding box center [720, 569] width 30 height 30
type input "[DATE]"
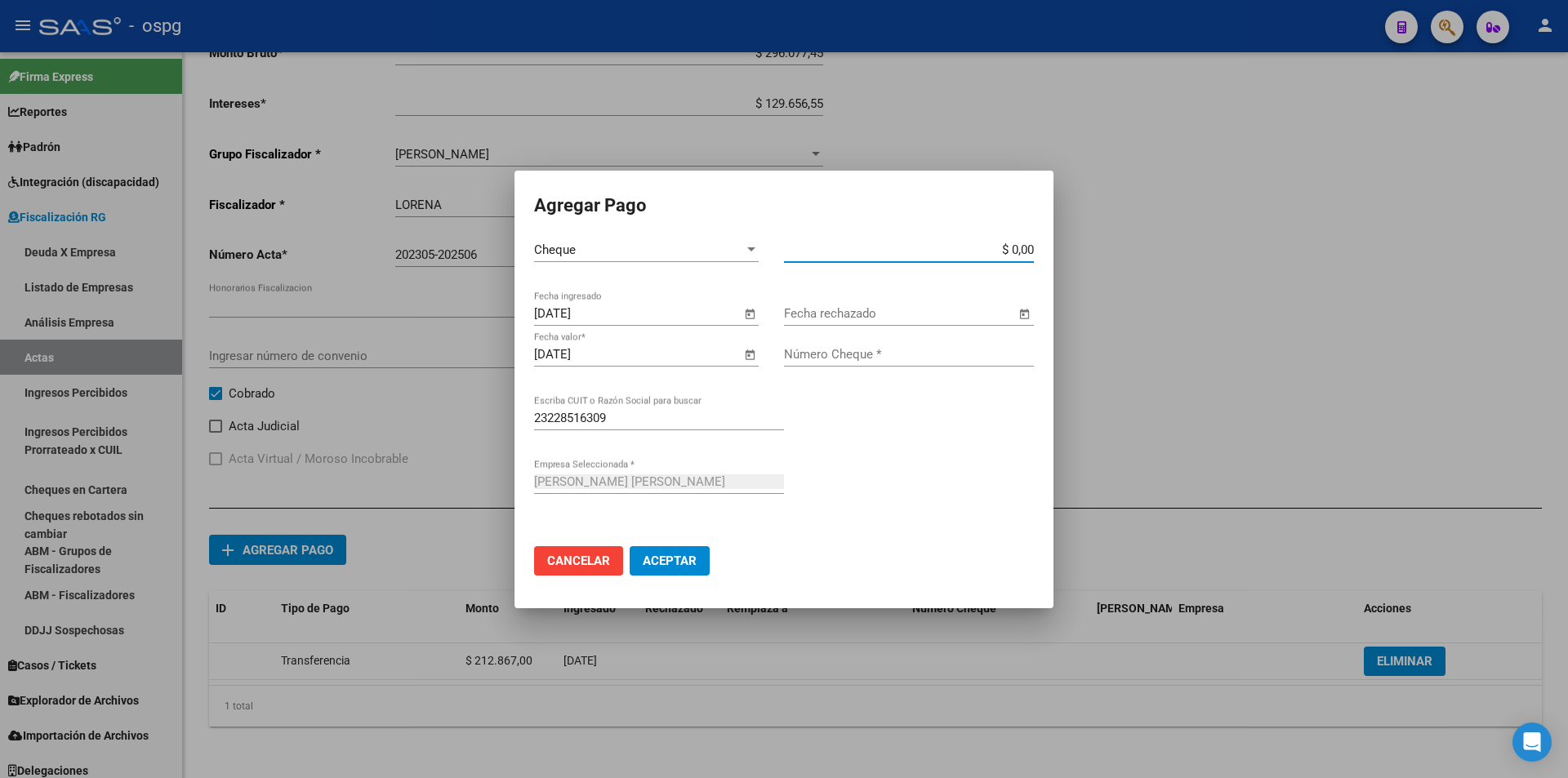
click at [1032, 247] on input "$ 0,00" at bounding box center [909, 250] width 250 height 14
type input "$ 212.867,00"
click at [930, 353] on input "Número Cheque *" at bounding box center [909, 355] width 250 height 14
type input "011025886"
click at [689, 569] on button "Aceptar" at bounding box center [669, 560] width 80 height 30
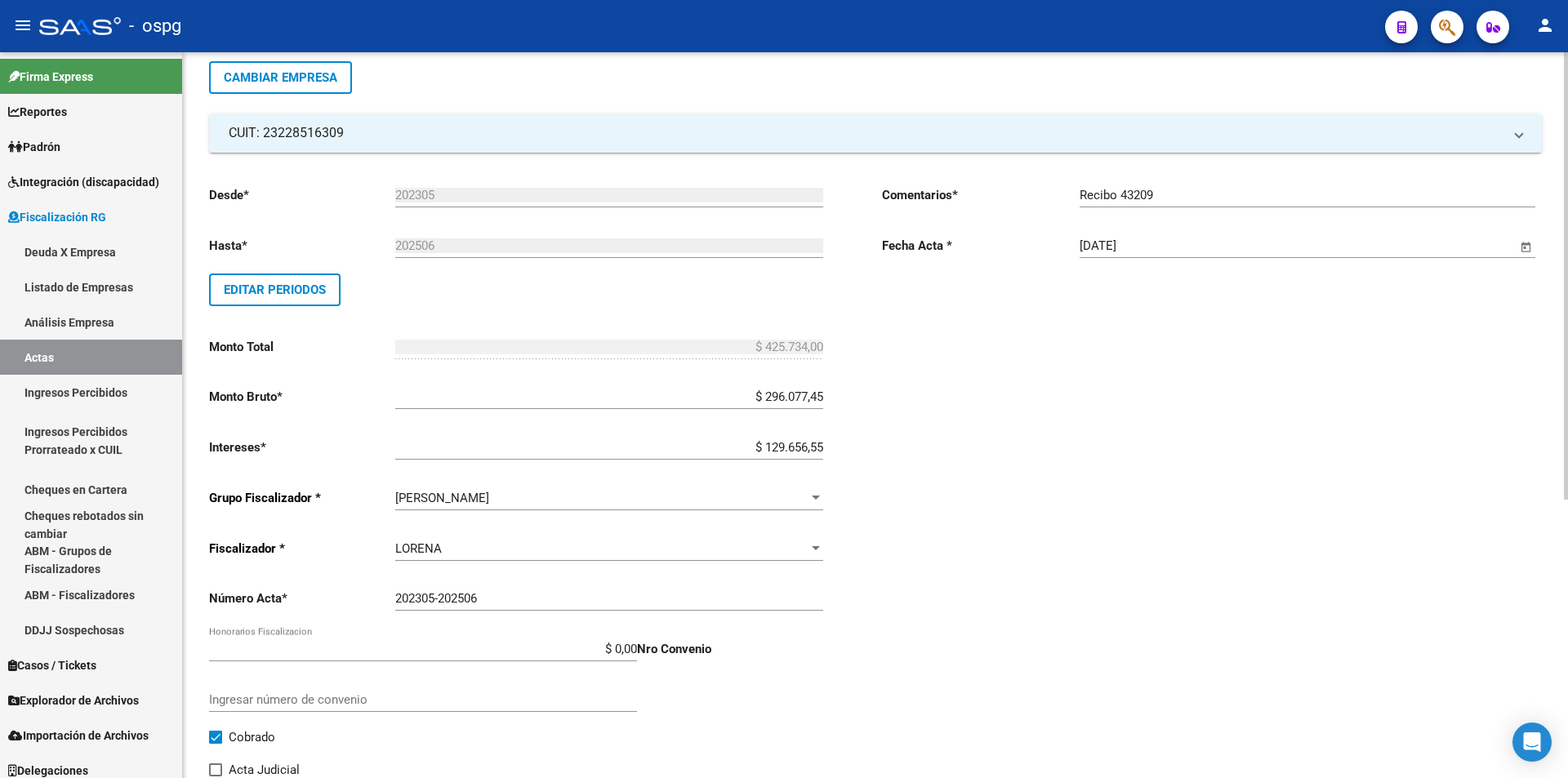
scroll to position [0, 0]
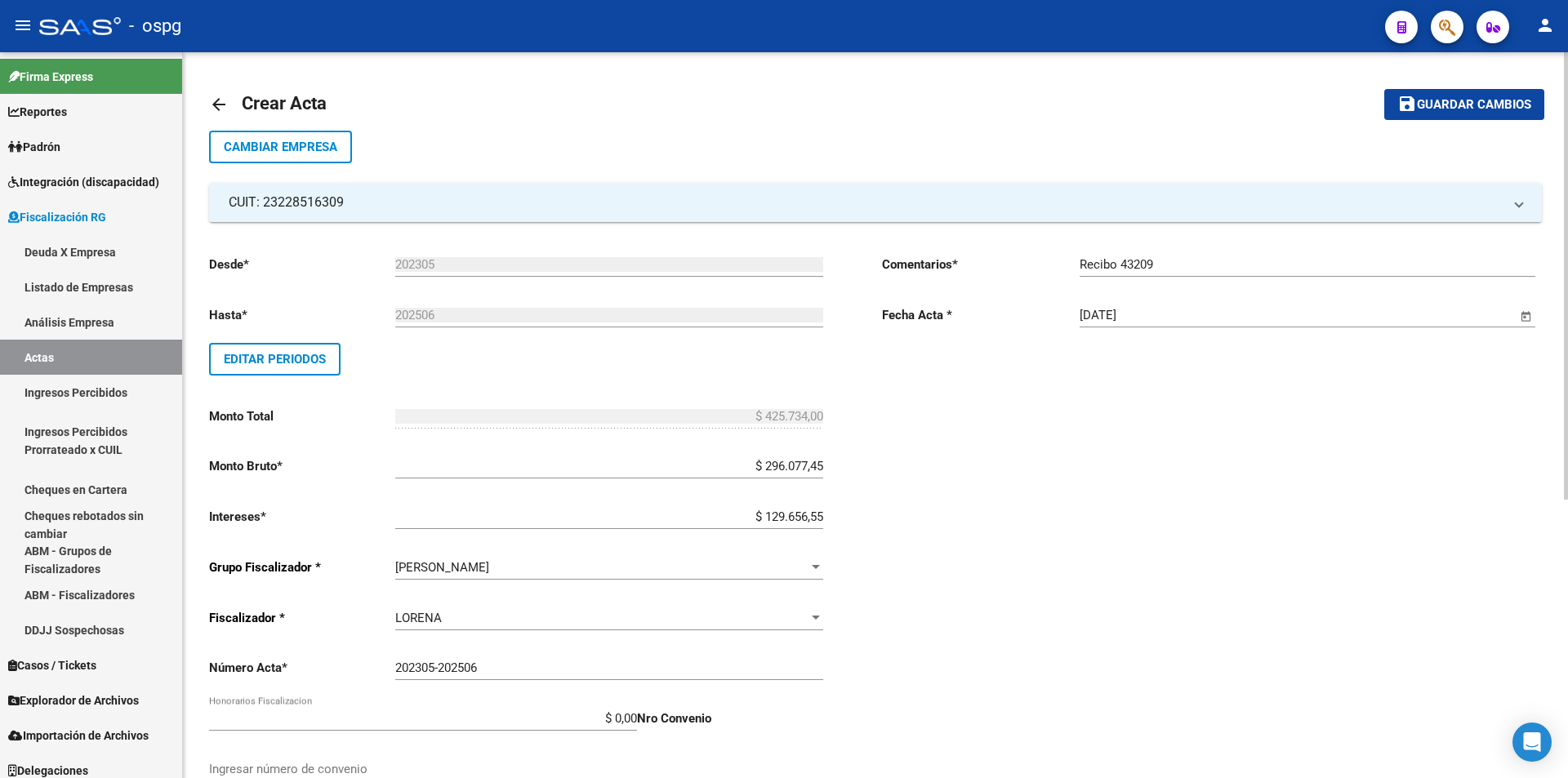
click at [1477, 110] on span "Guardar cambios" at bounding box center [1475, 105] width 115 height 14
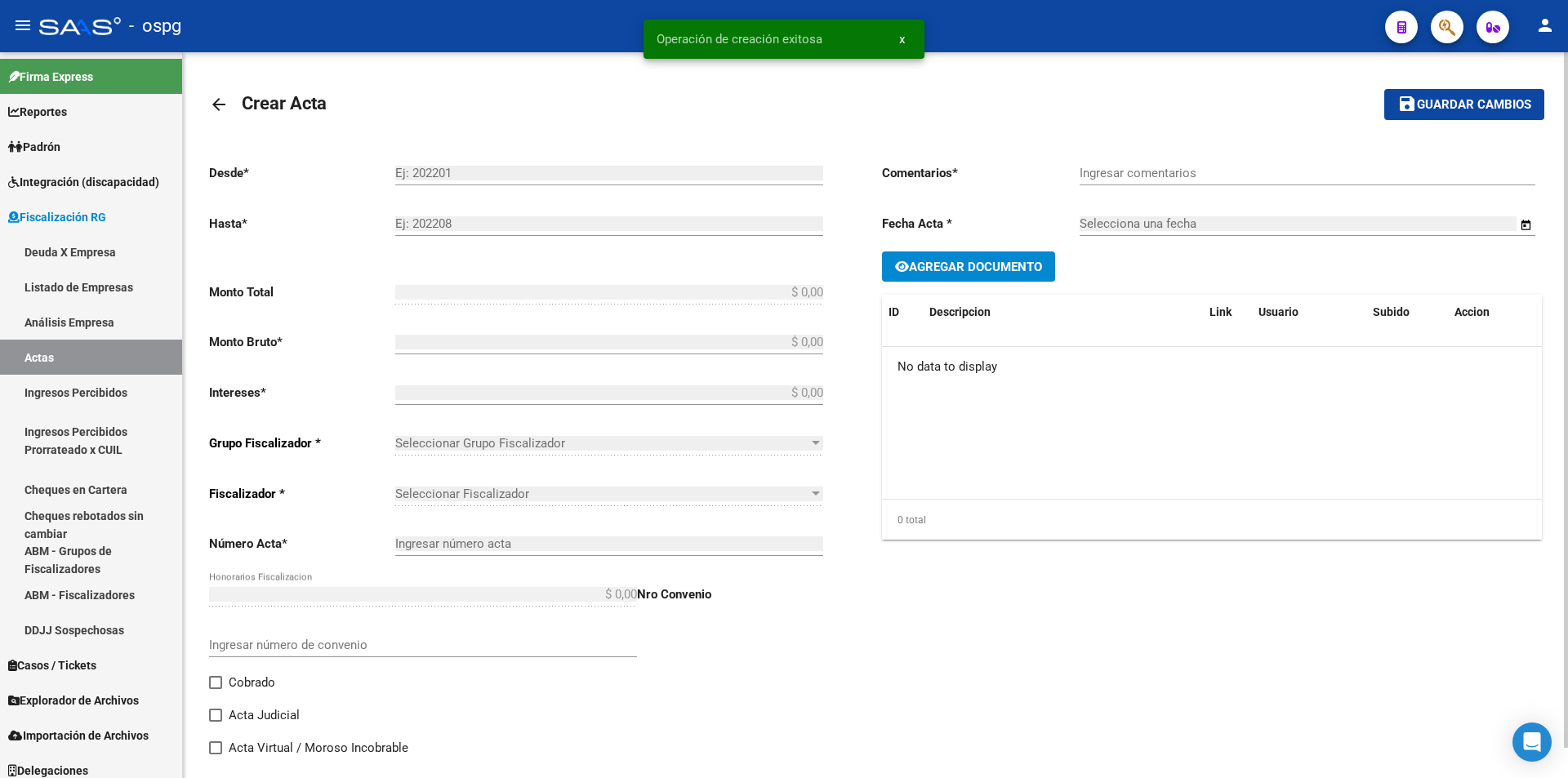
type input "202305"
type input "202506"
type input "$ 425.734,00"
type input "$ 296.077,45"
type input "$ 129.656,55"
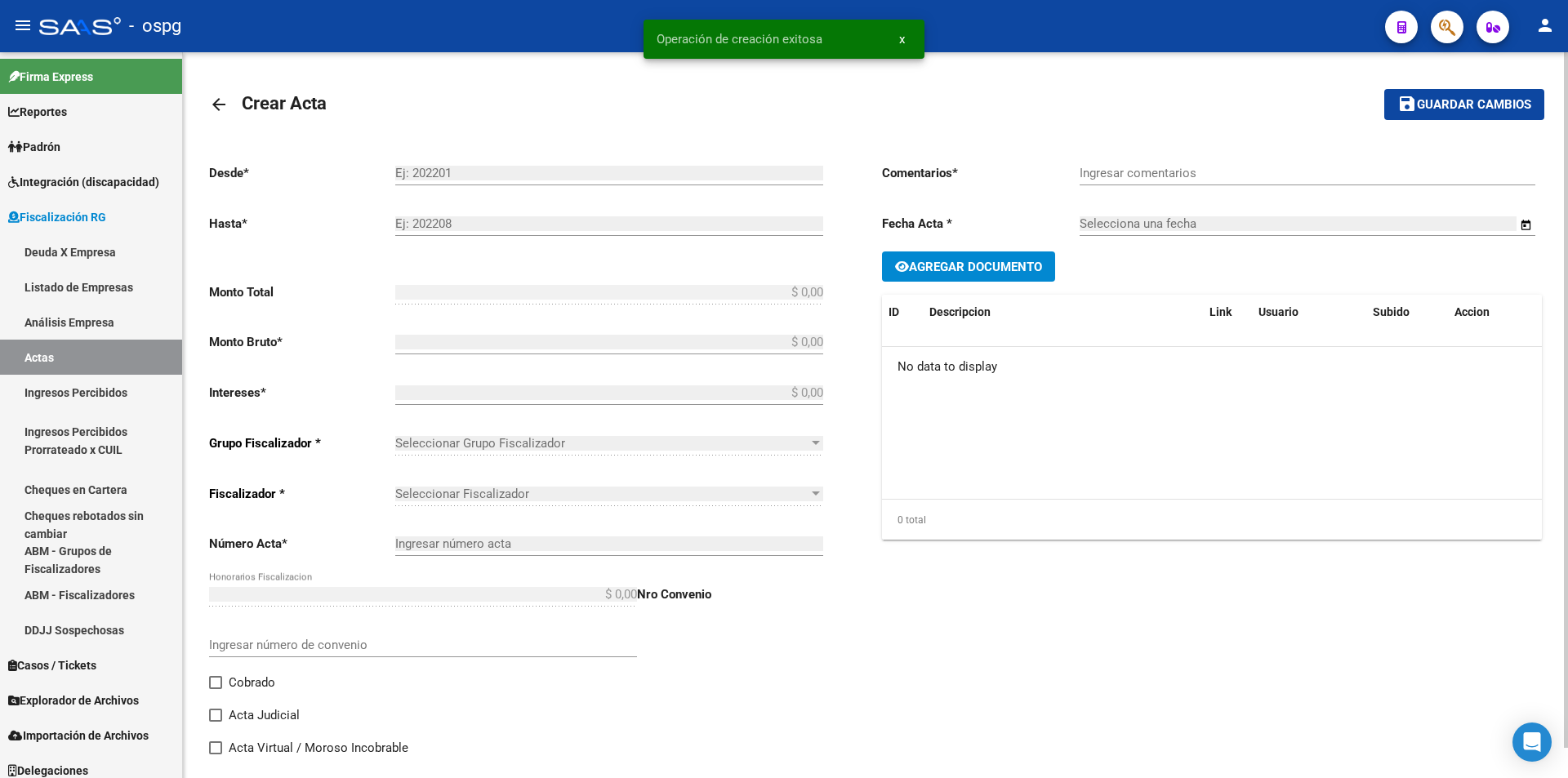
type input "202305-202506"
checkbox input "true"
type input "Recibo 43209"
type input "[DATE]"
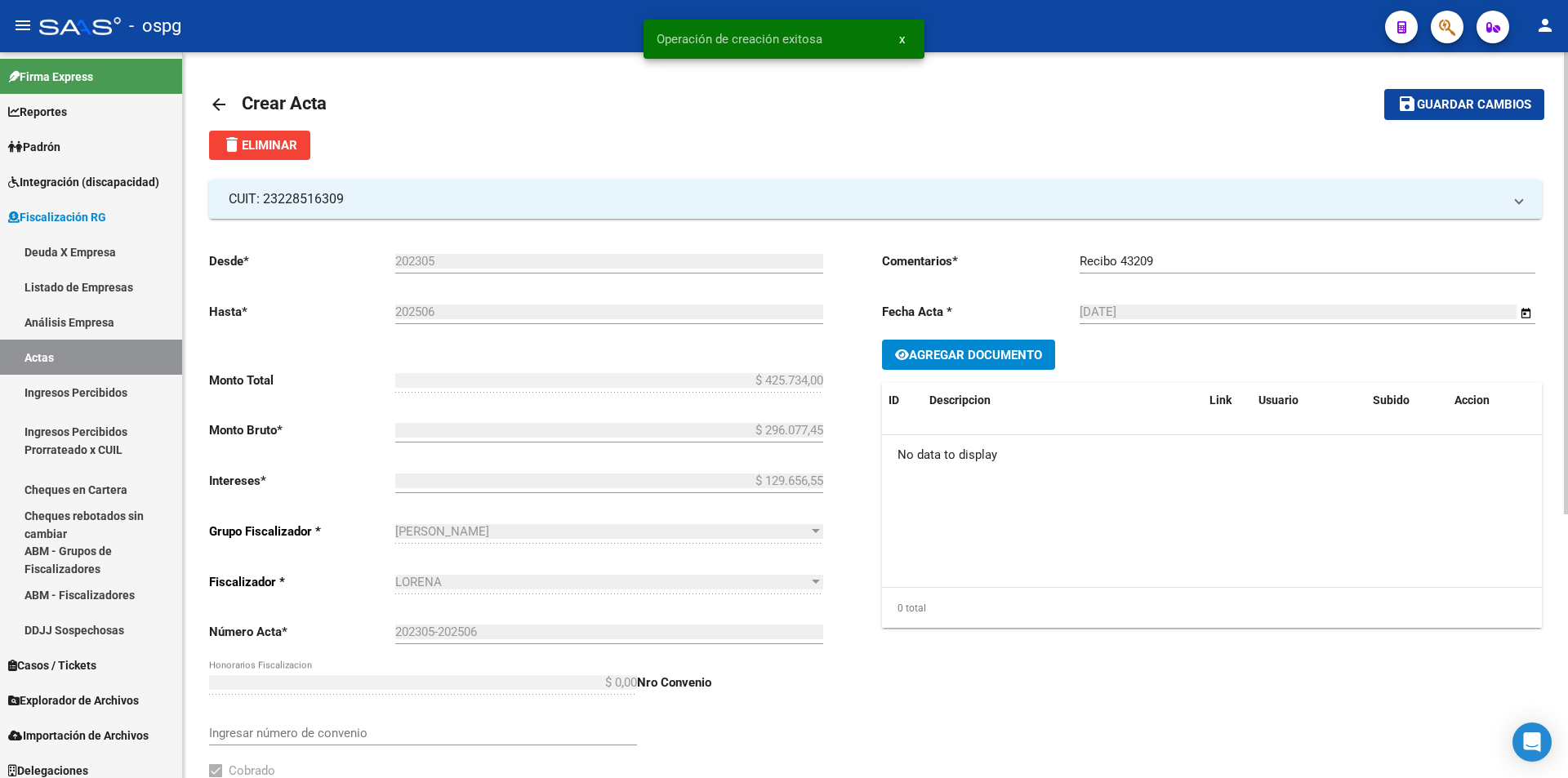
click at [993, 358] on span "Agregar Documento" at bounding box center [975, 355] width 133 height 14
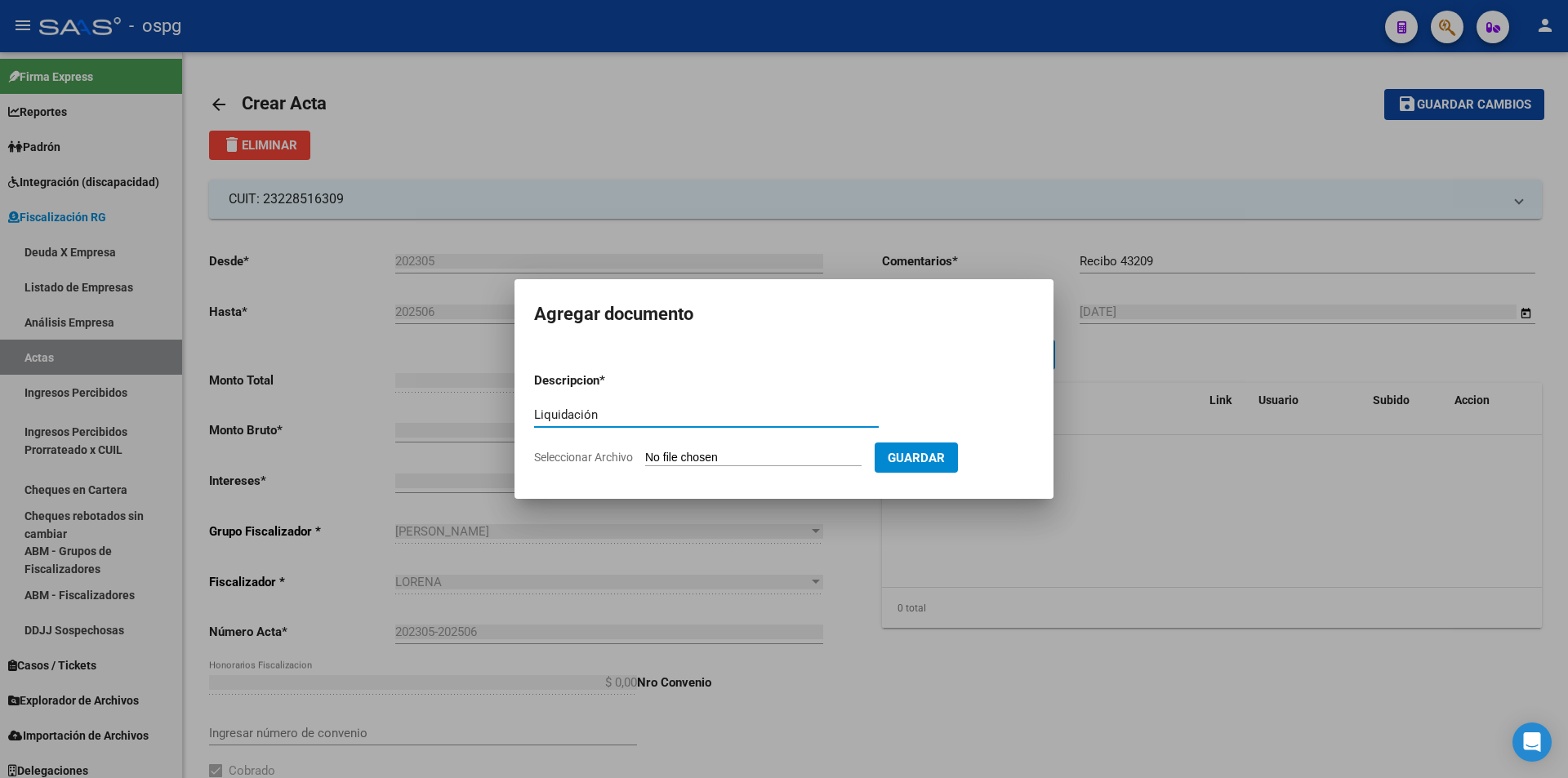
type input "Liquidación"
click at [734, 452] on input "Seleccionar Archivo" at bounding box center [754, 458] width 217 height 15
type input "C:\fakepath\[PERSON_NAME].pdf"
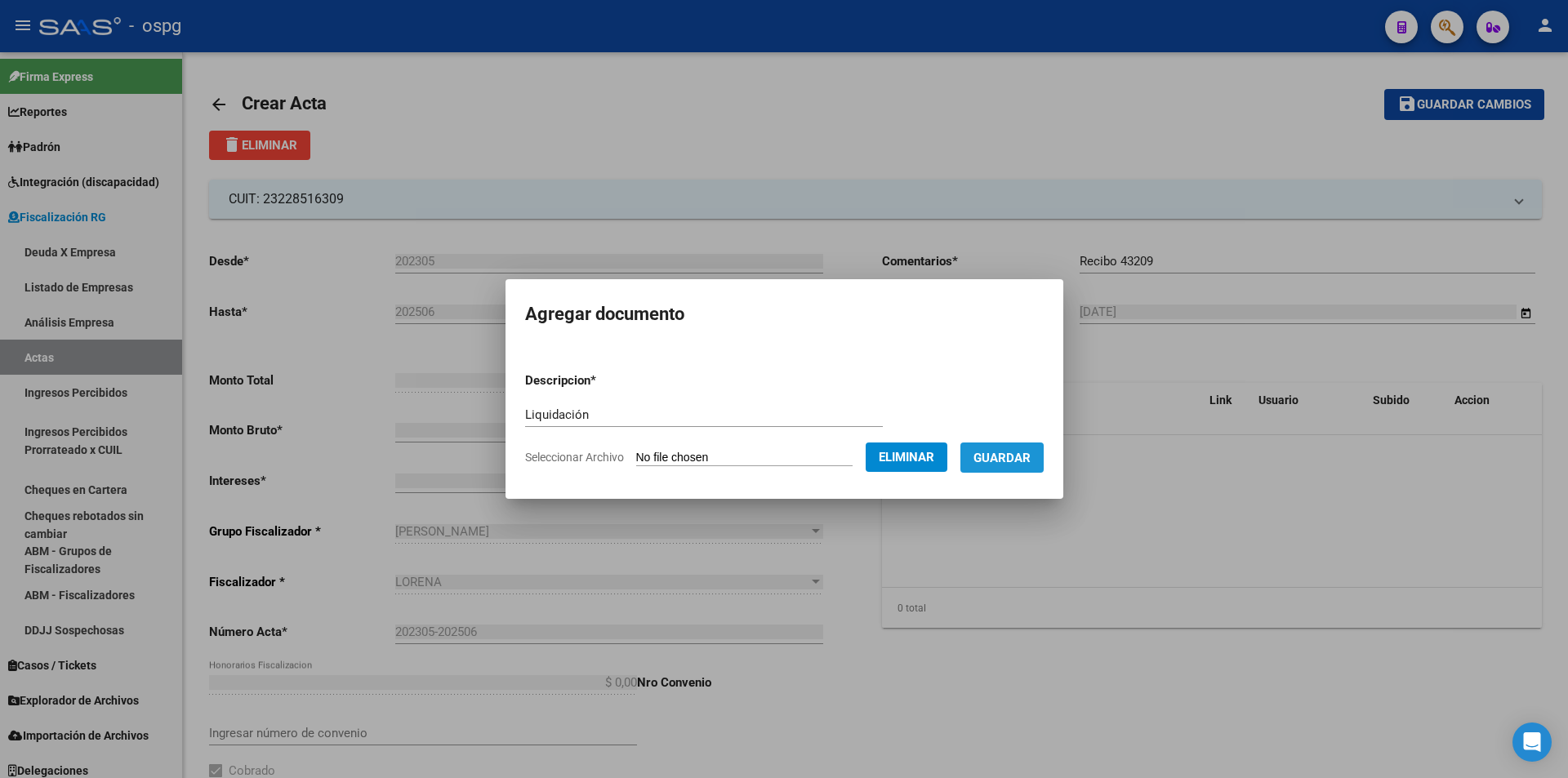
click at [1031, 462] on span "Guardar" at bounding box center [1002, 458] width 57 height 14
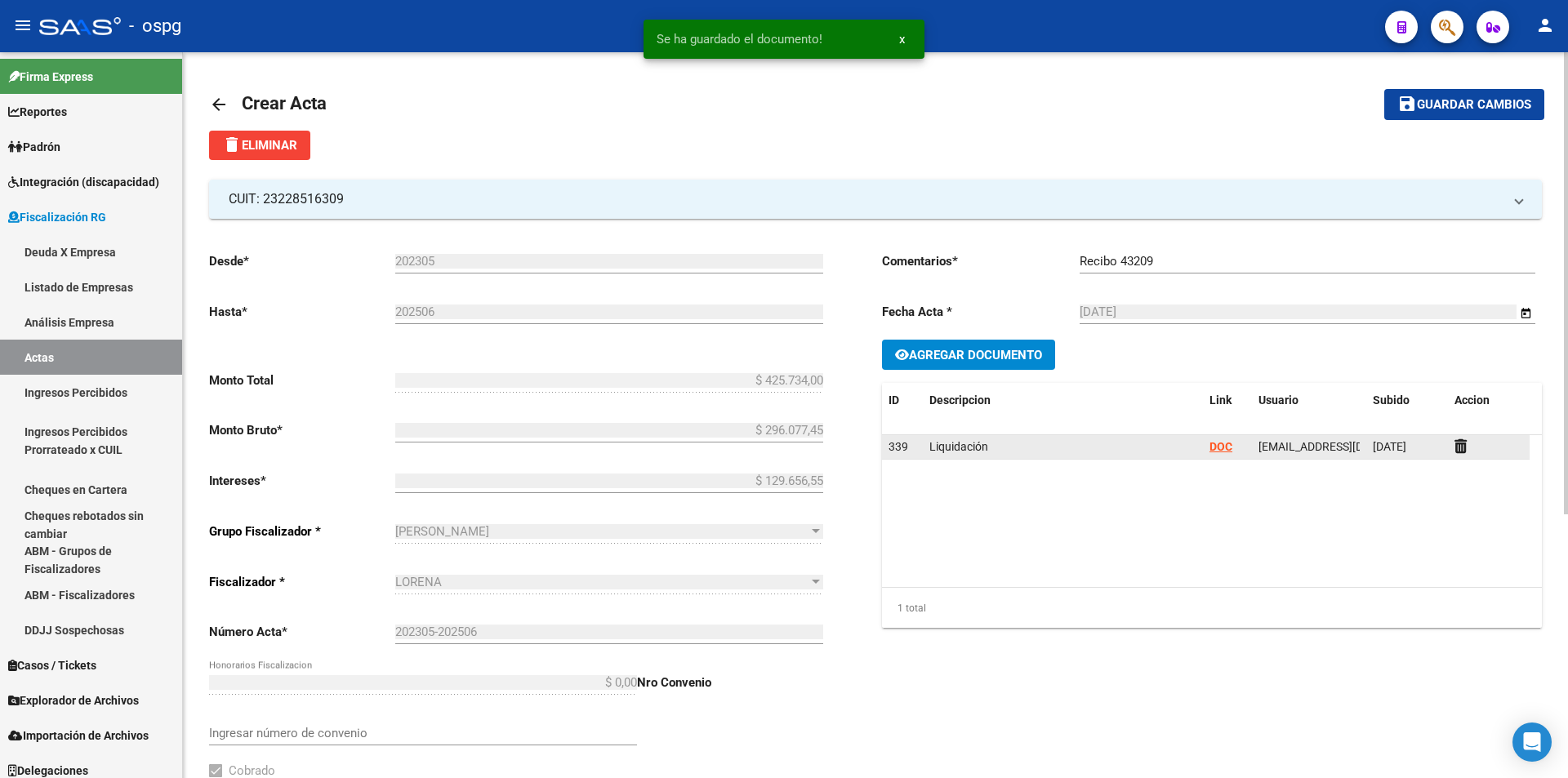
click at [1217, 444] on strong "DOC" at bounding box center [1221, 447] width 23 height 13
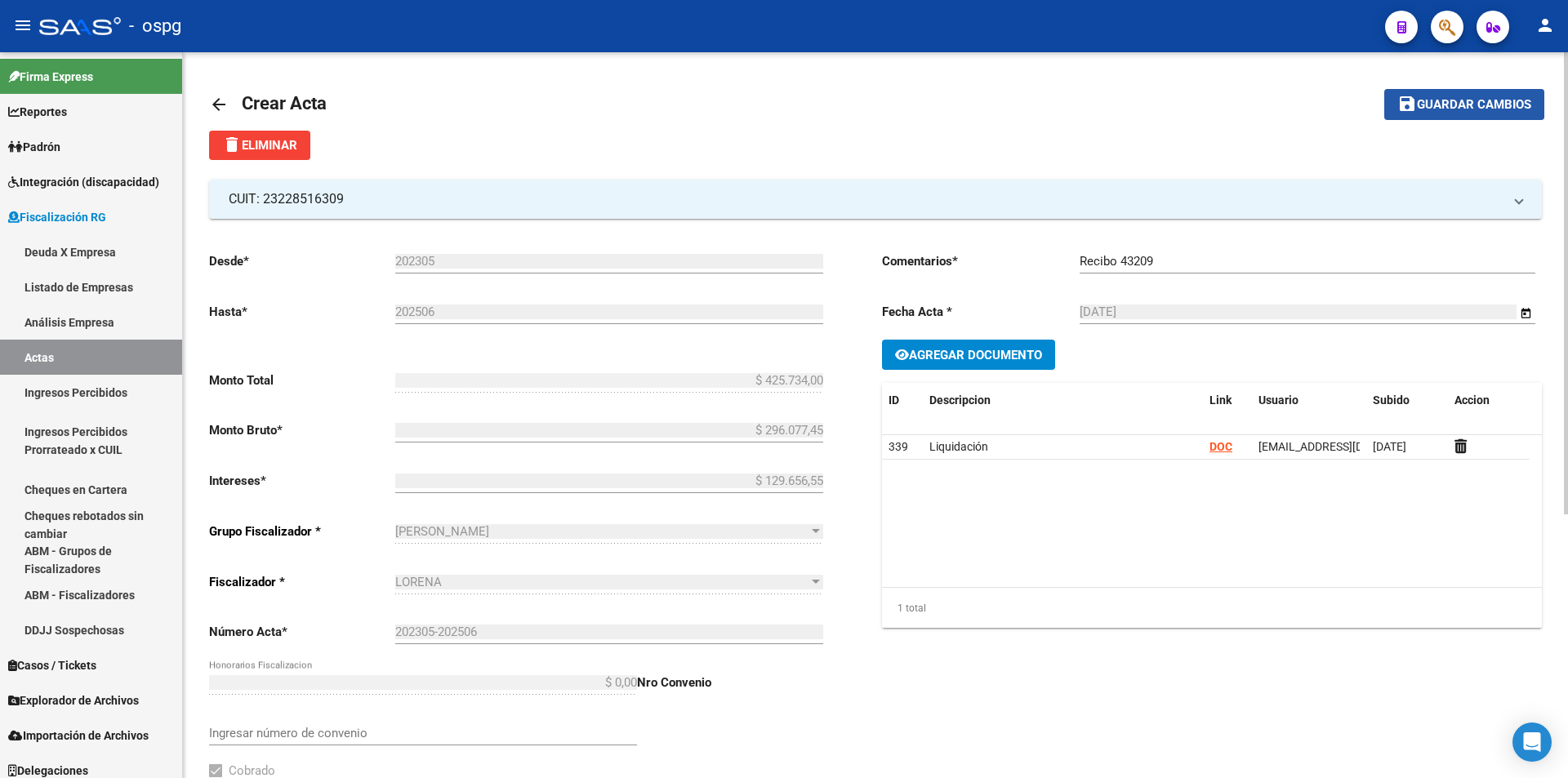
click at [1449, 102] on span "Guardar cambios" at bounding box center [1475, 105] width 115 height 14
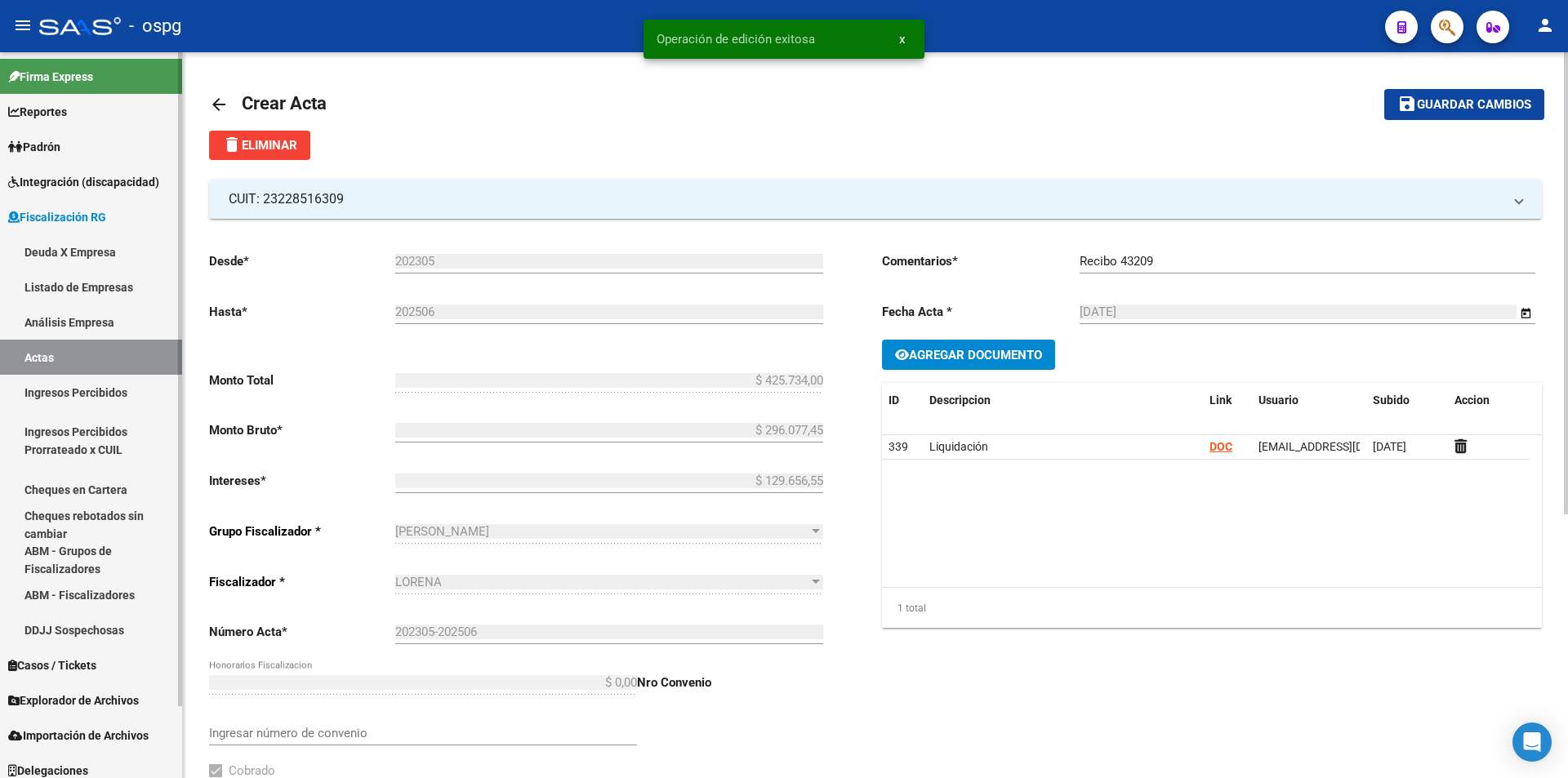
click at [107, 323] on link "Análisis Empresa" at bounding box center [90, 321] width 182 height 35
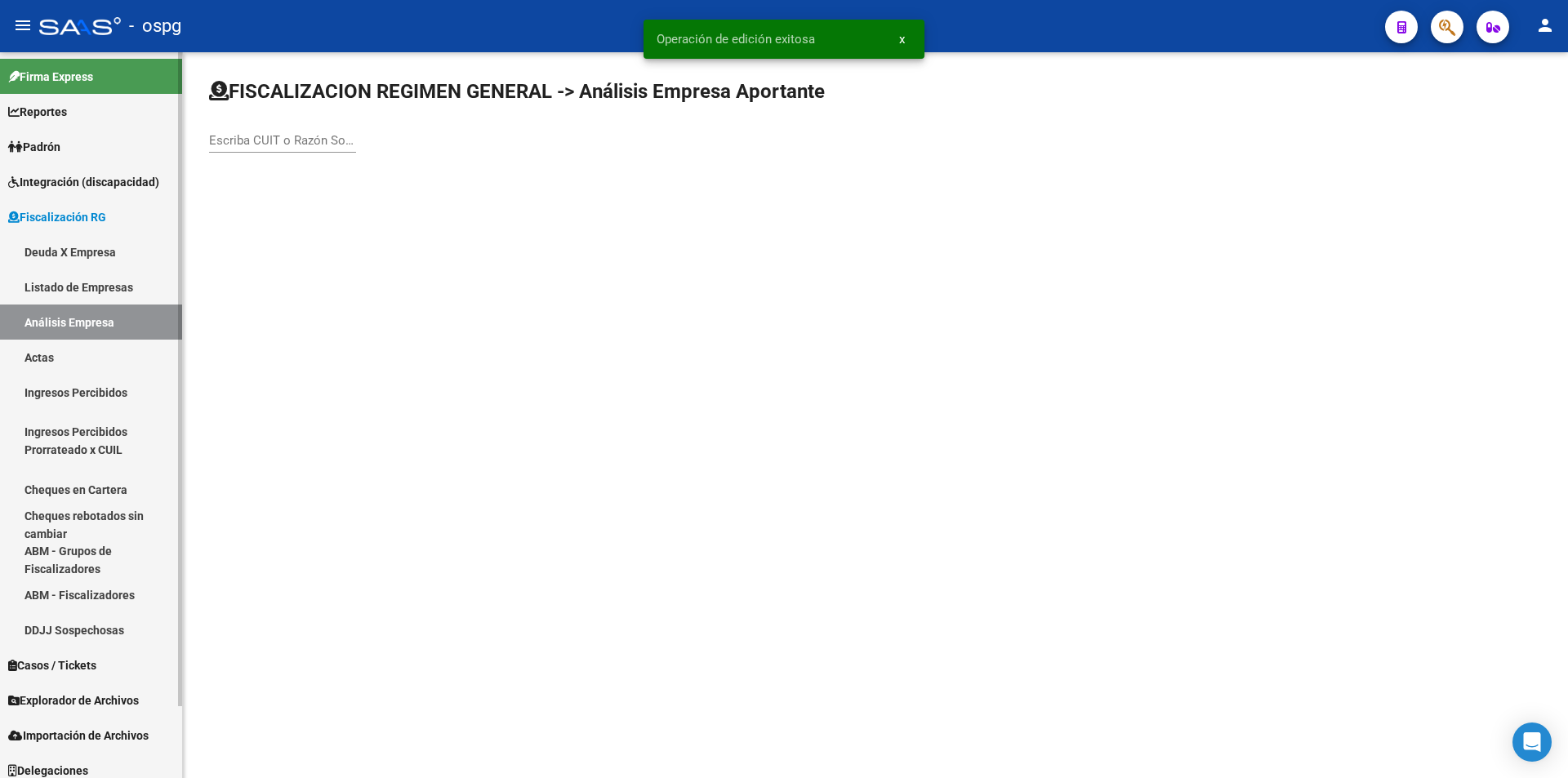
click at [86, 356] on link "Actas" at bounding box center [90, 356] width 182 height 35
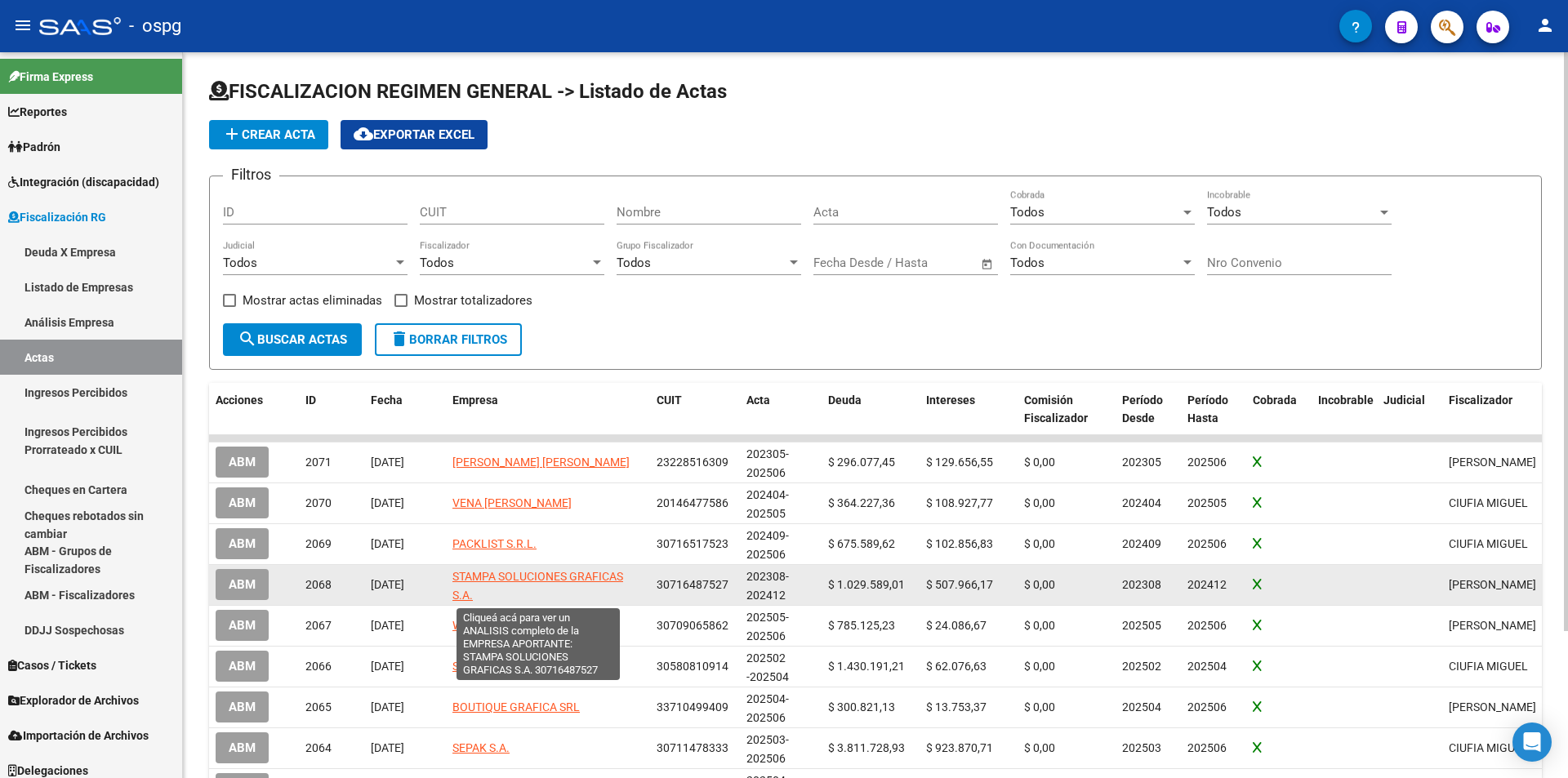
click at [486, 572] on span "STAMPA SOLUCIONES GRAFICAS S.A." at bounding box center [537, 586] width 171 height 32
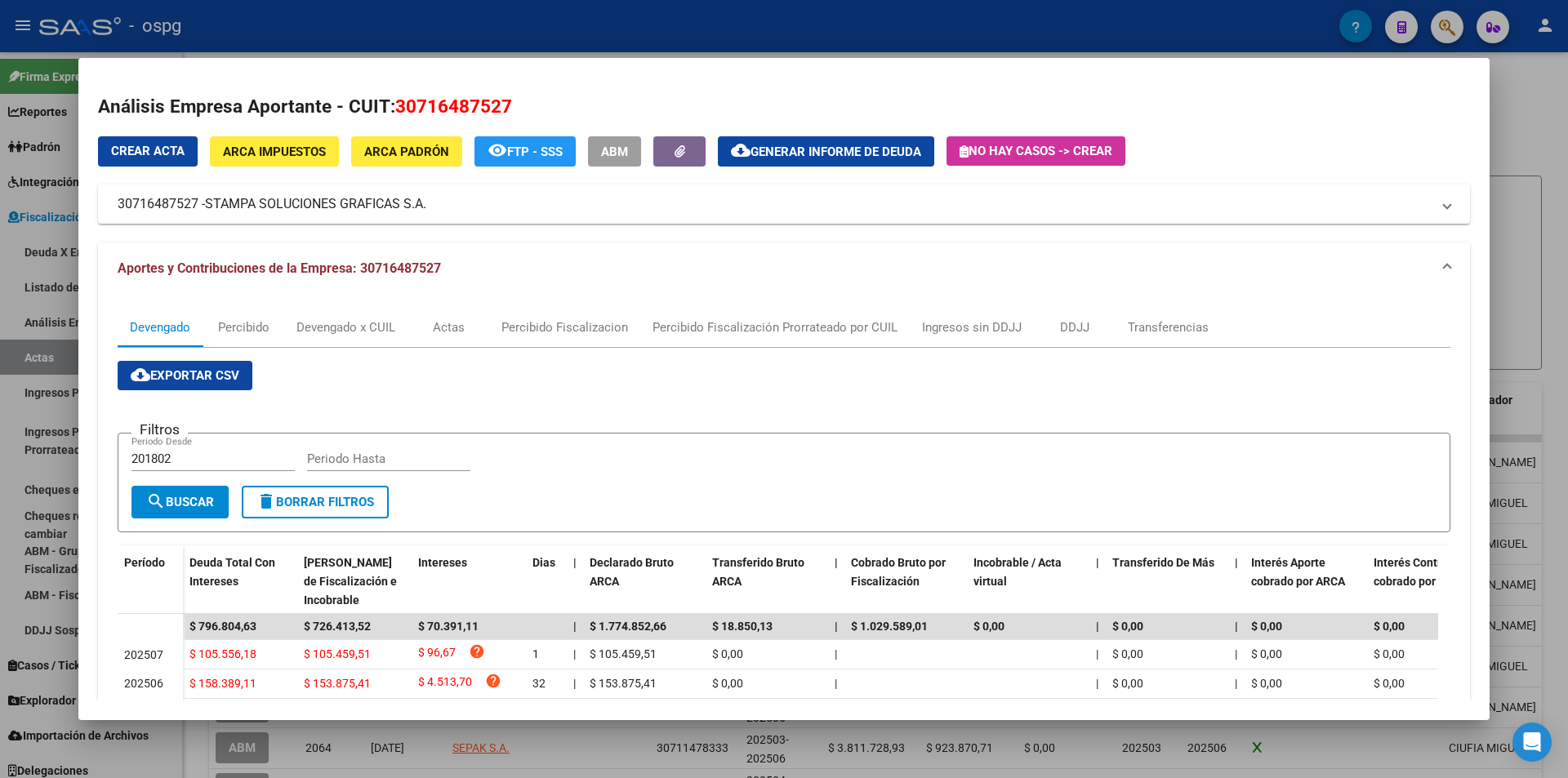
click at [1536, 113] on div at bounding box center [784, 389] width 1568 height 778
